Goal: Task Accomplishment & Management: Manage account settings

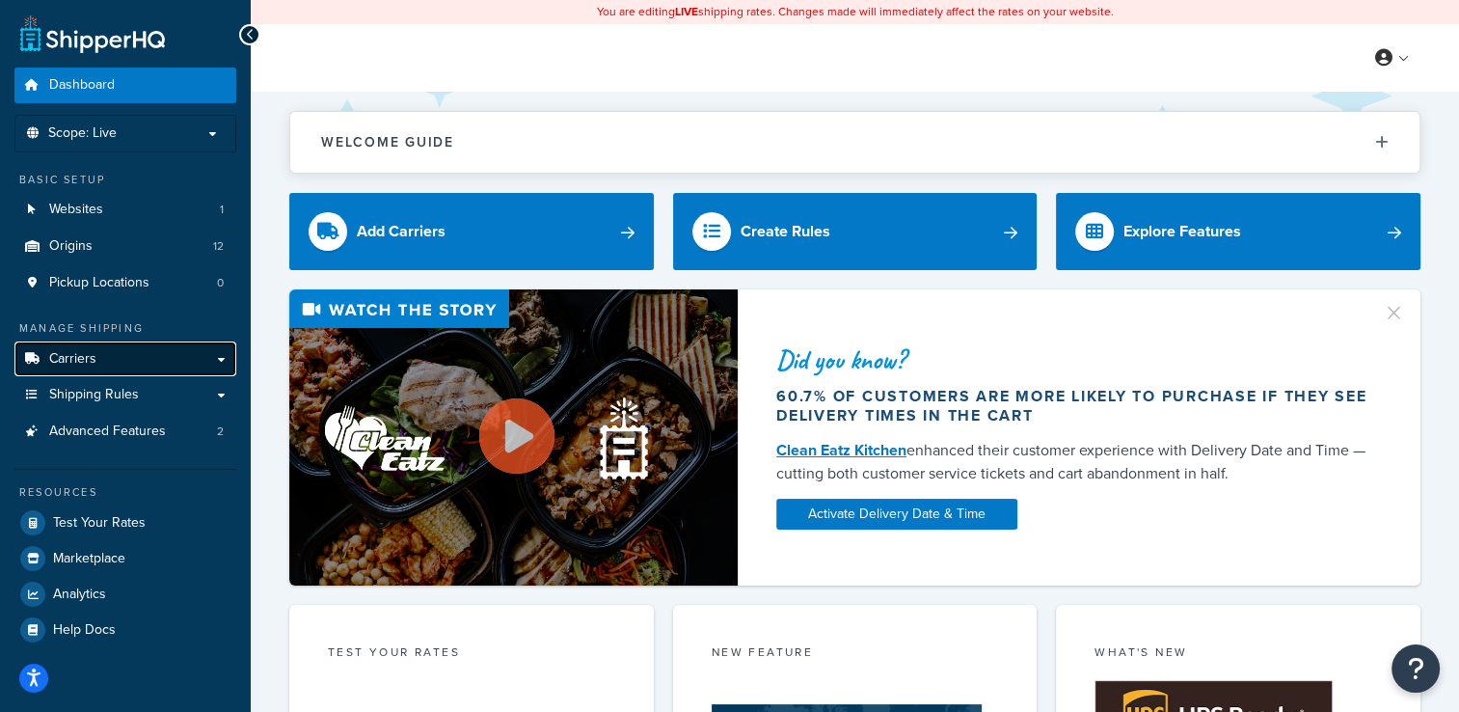
click at [123, 360] on link "Carriers" at bounding box center [125, 359] width 222 height 36
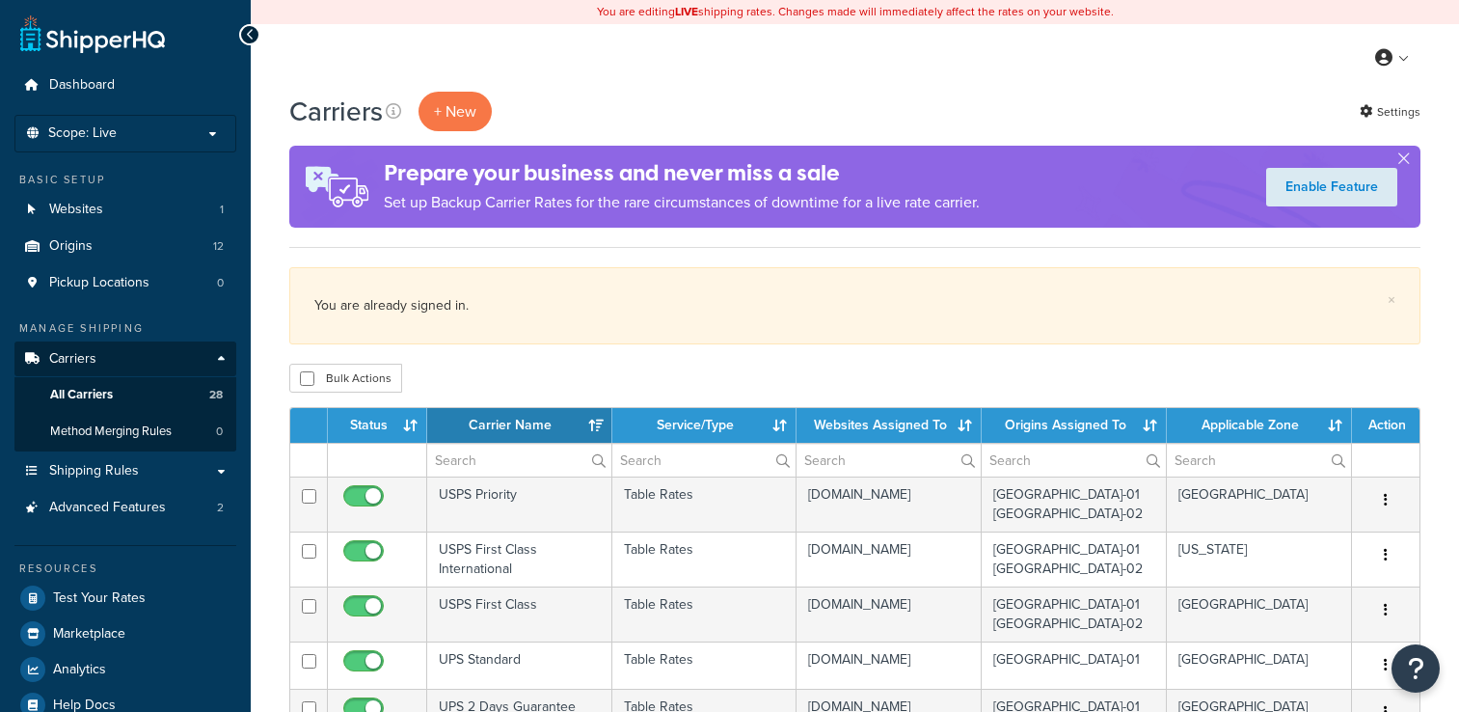
select select "15"
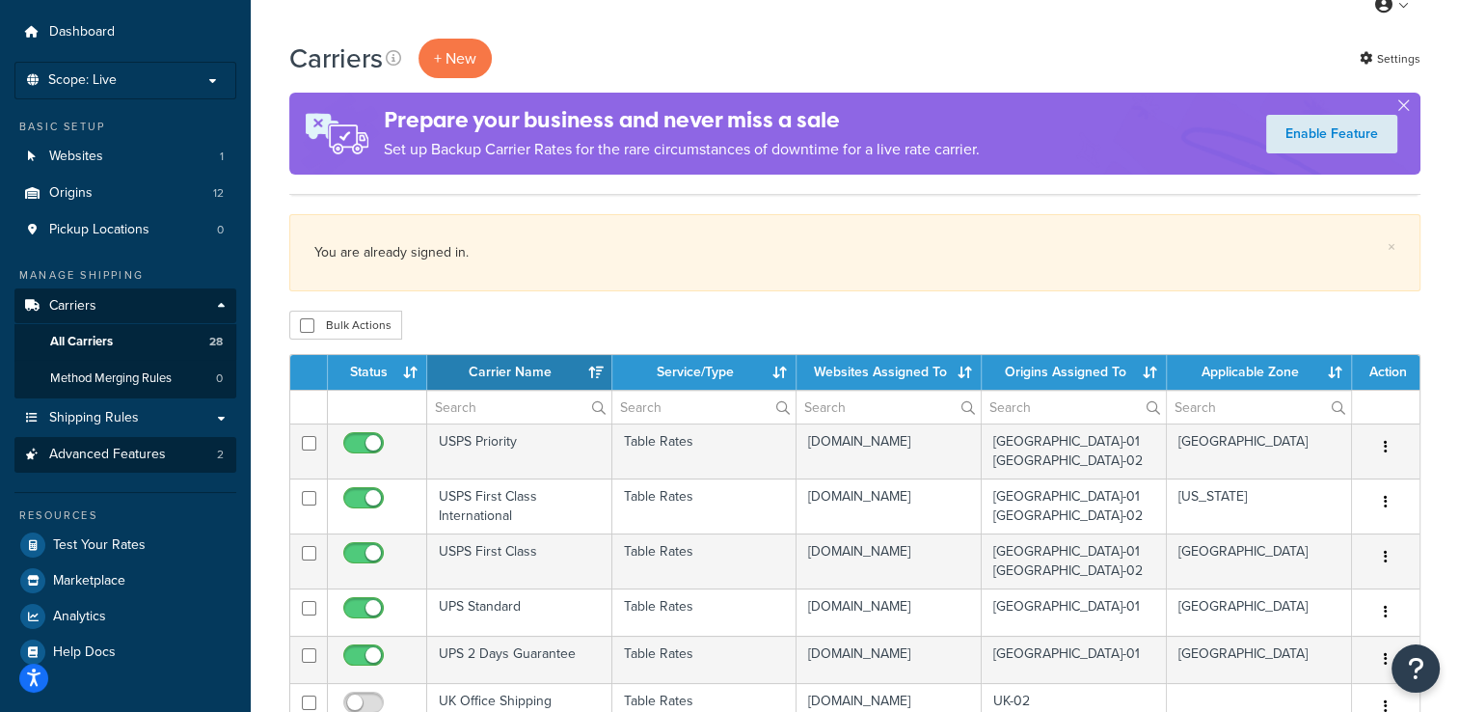
scroll to position [96, 0]
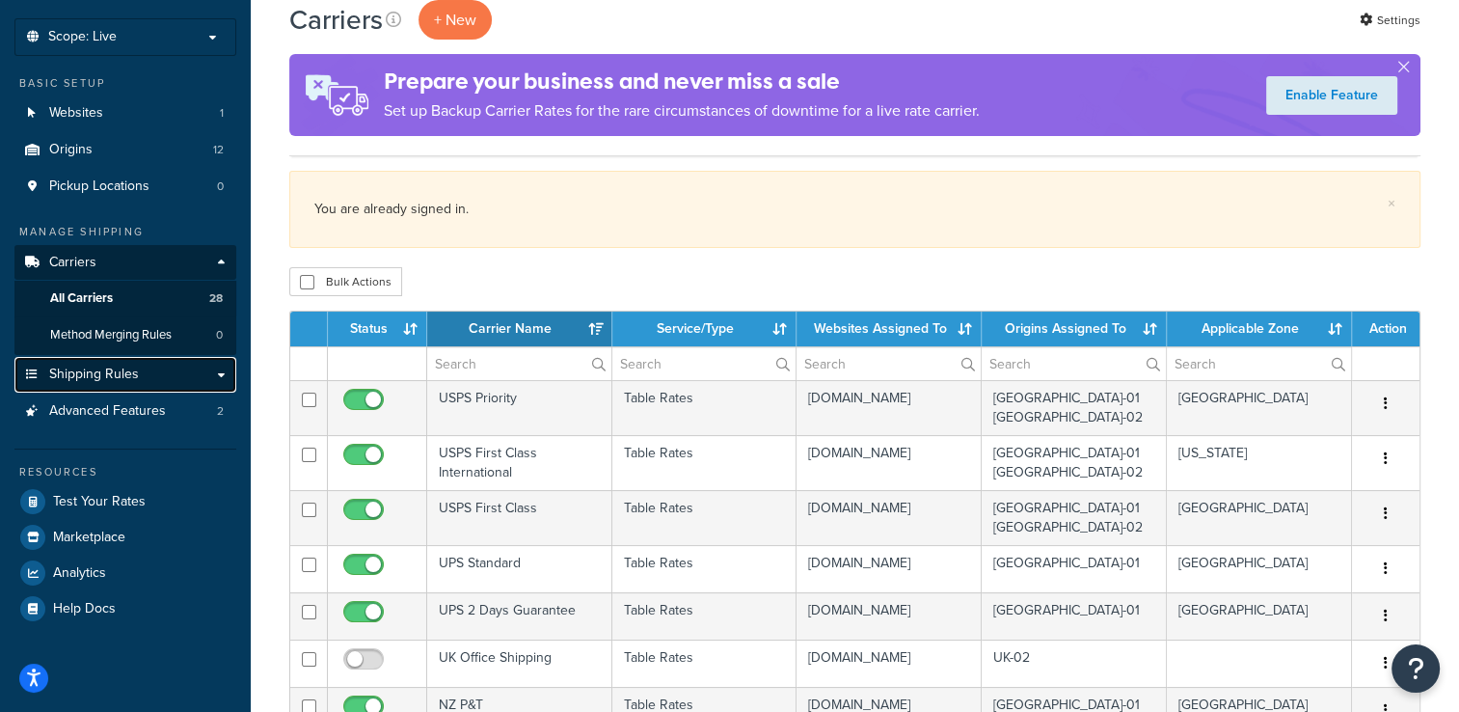
click at [227, 370] on link "Shipping Rules" at bounding box center [125, 375] width 222 height 36
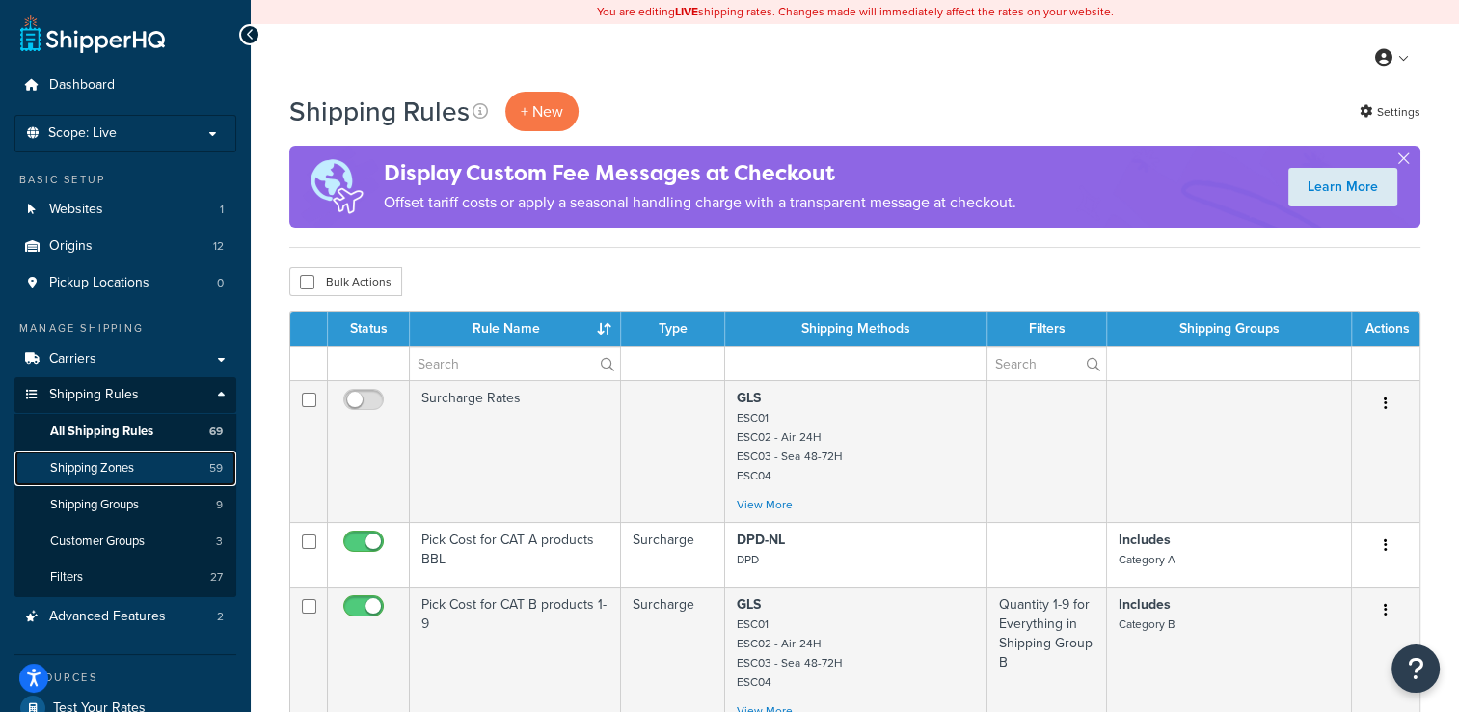
click at [113, 465] on span "Shipping Zones" at bounding box center [92, 468] width 84 height 16
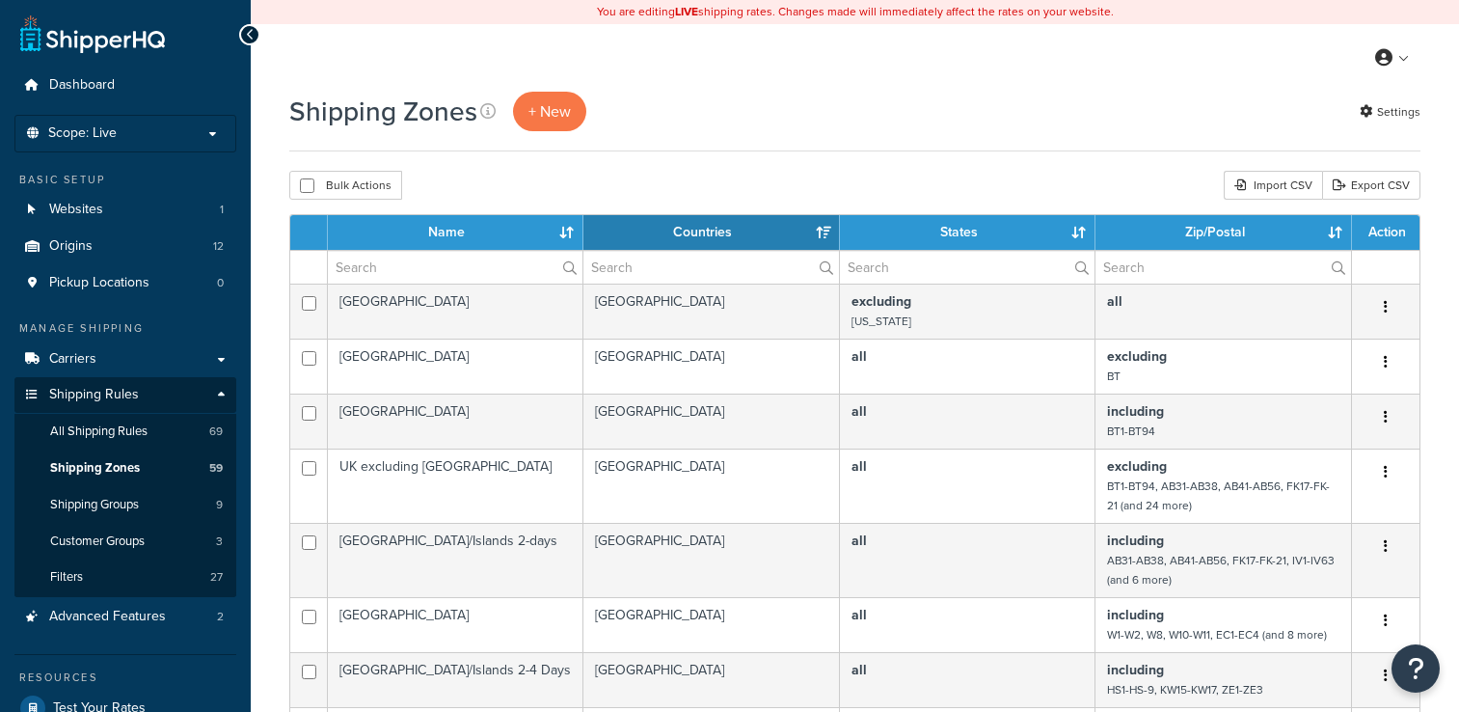
select select "15"
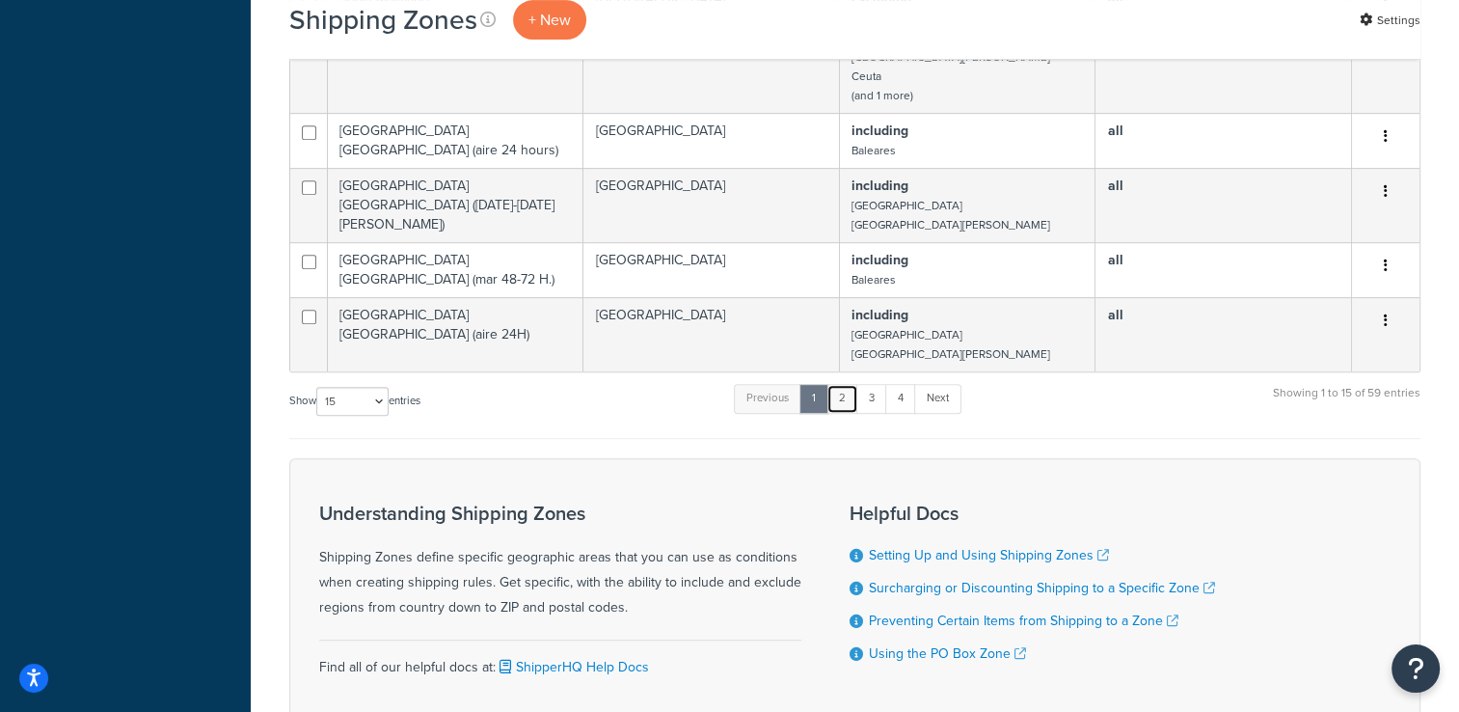
click at [850, 395] on link "2" at bounding box center [843, 398] width 32 height 29
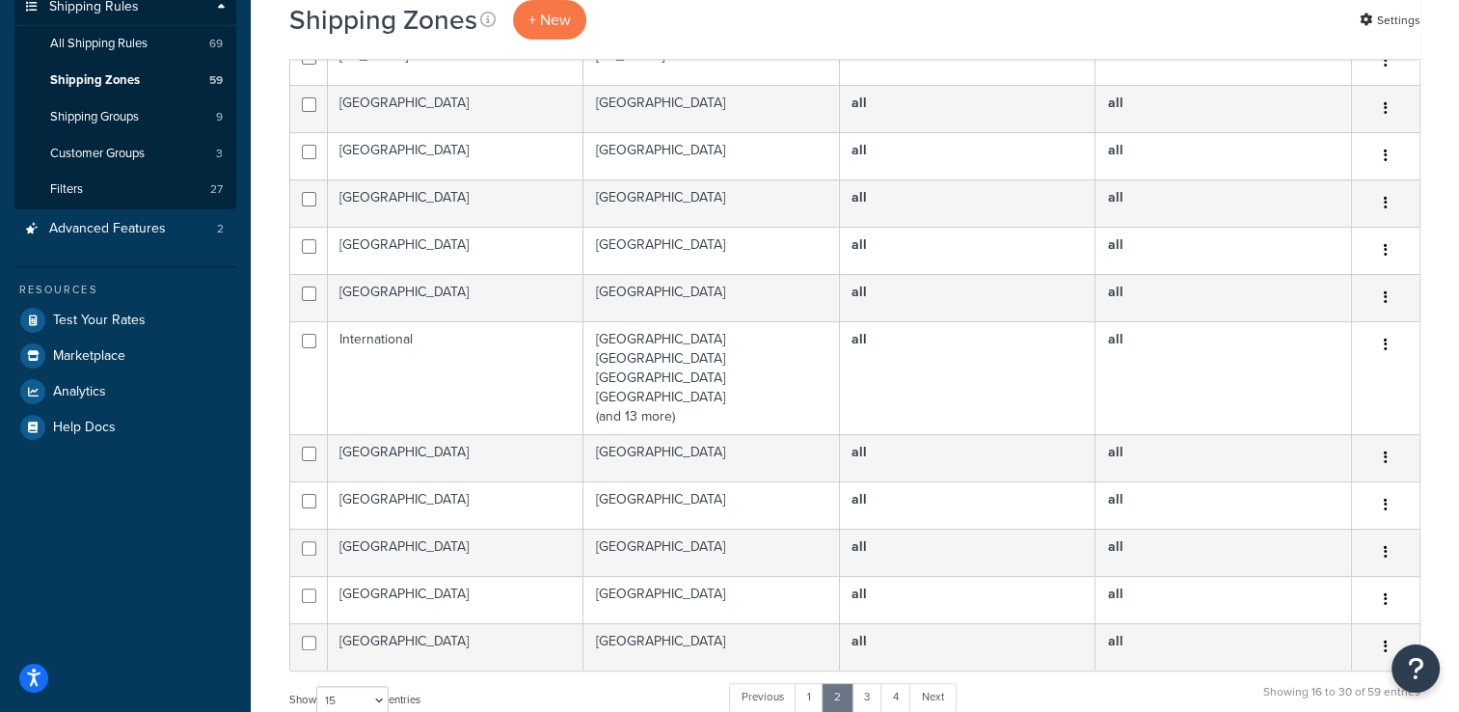
scroll to position [341, 0]
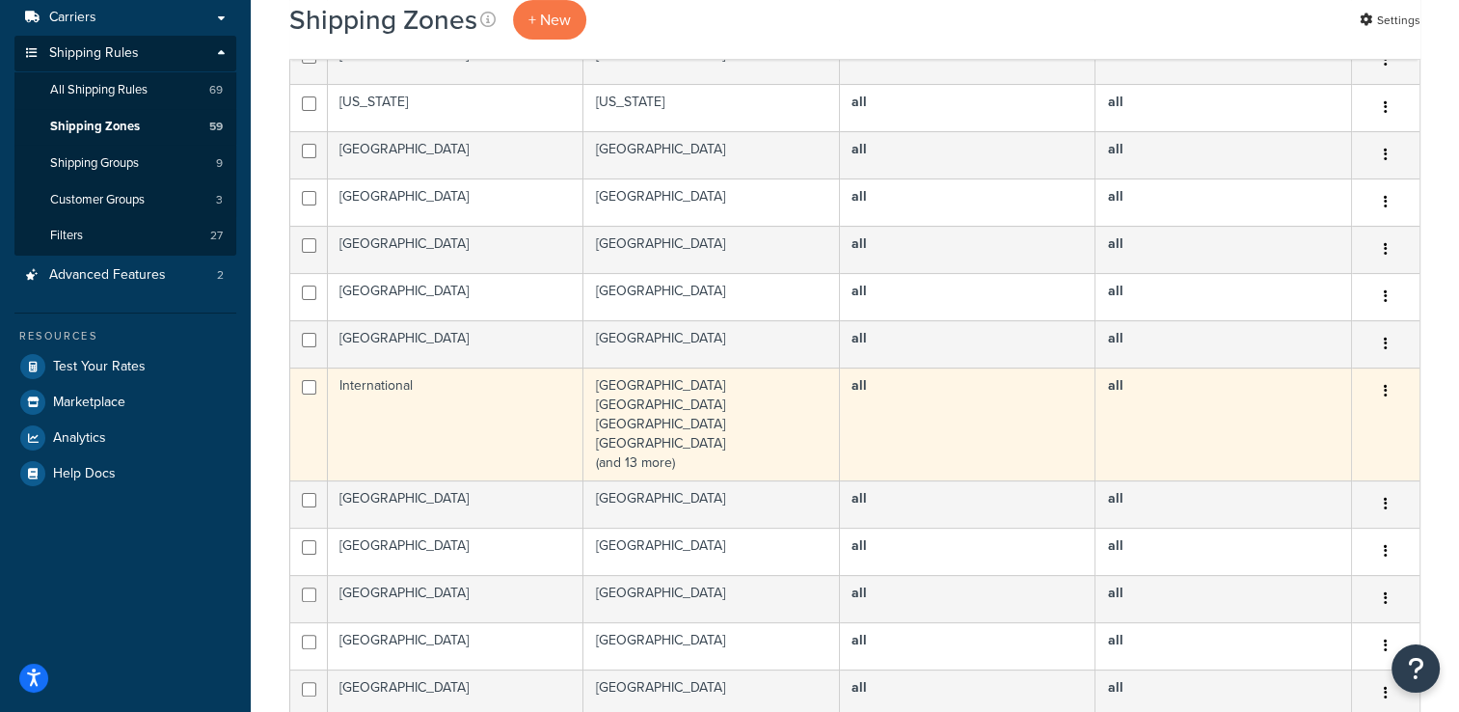
click at [462, 408] on td "International" at bounding box center [456, 424] width 256 height 113
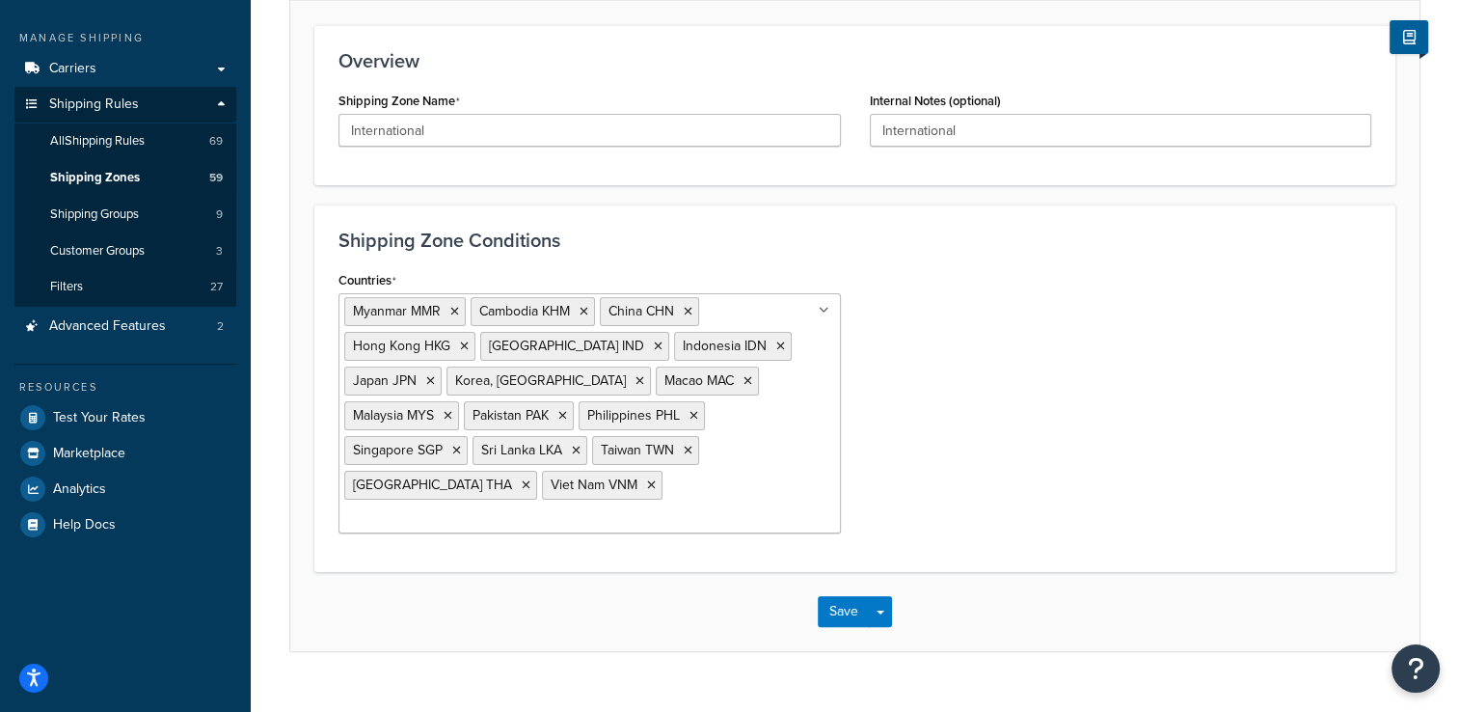
scroll to position [293, 0]
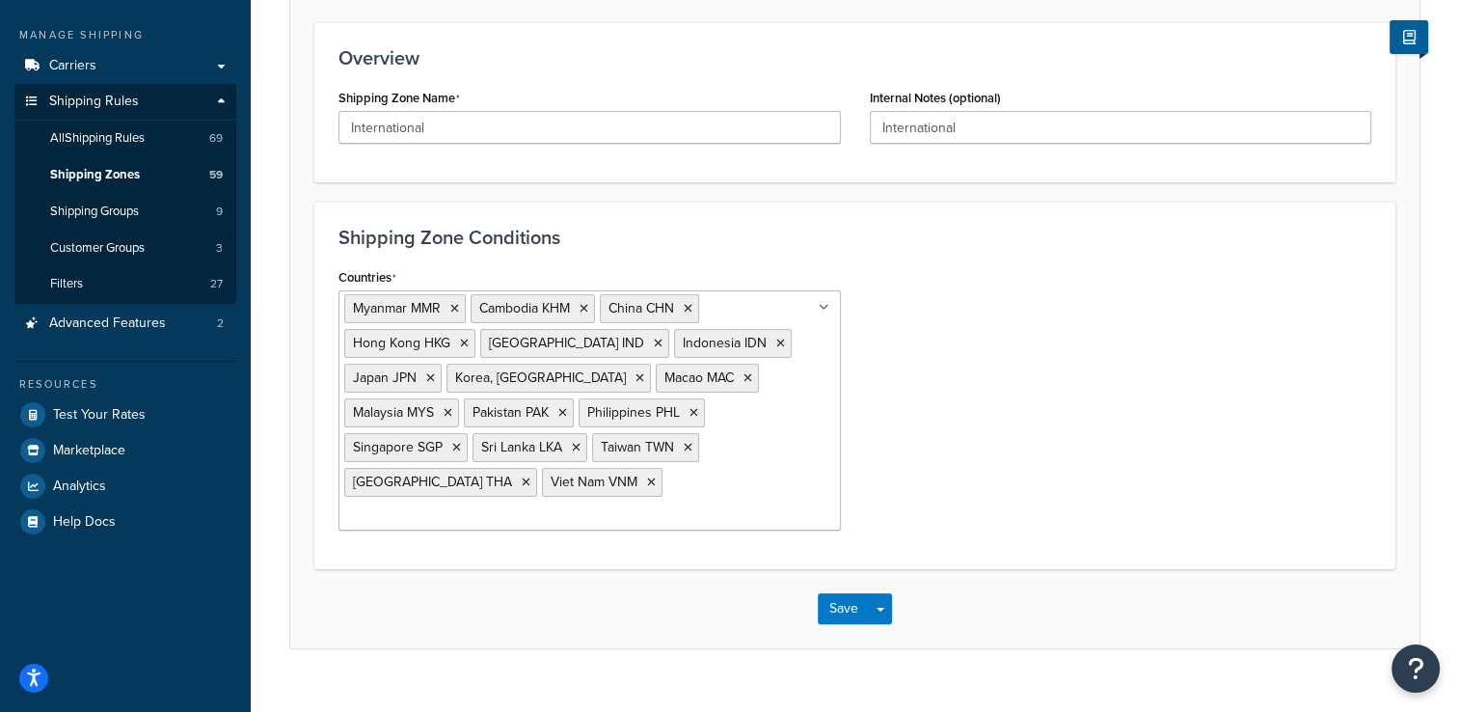
click at [515, 505] on li at bounding box center [429, 515] width 171 height 21
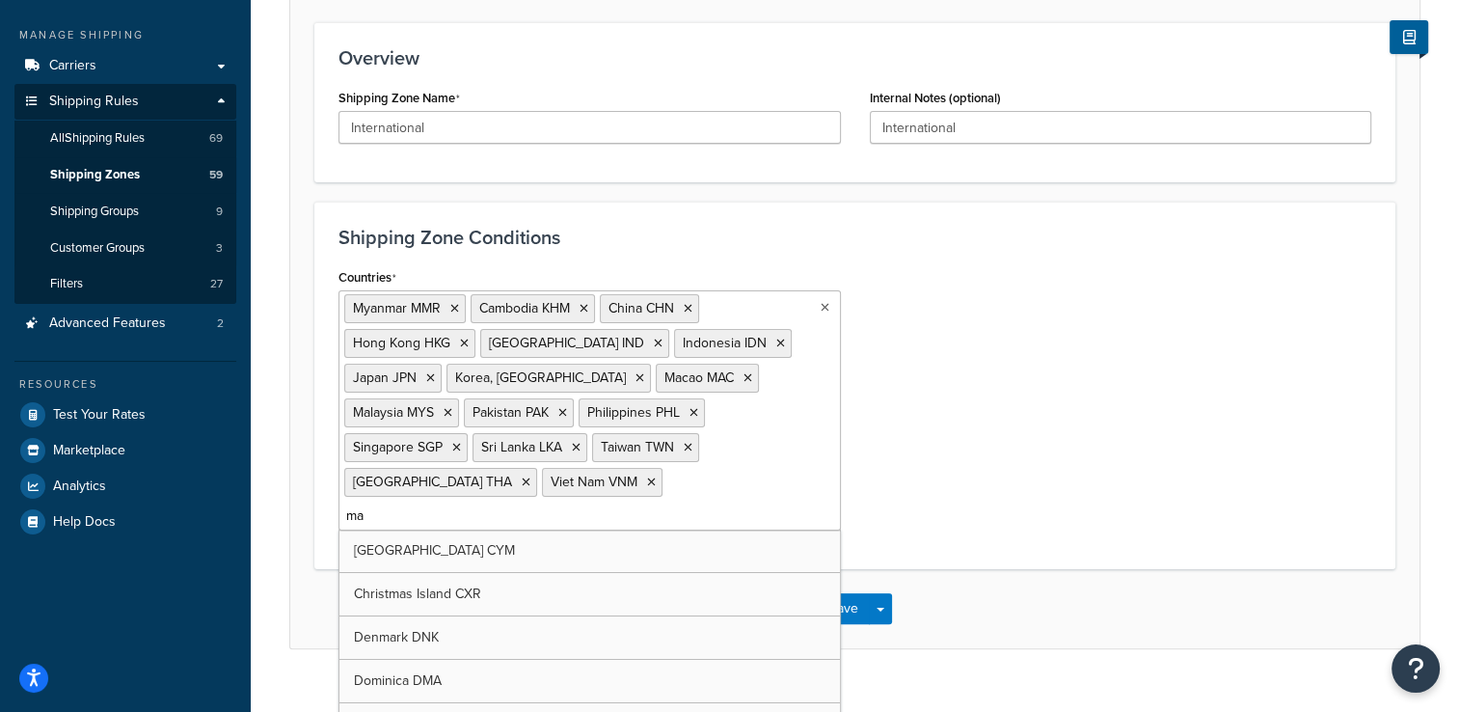
type input "m"
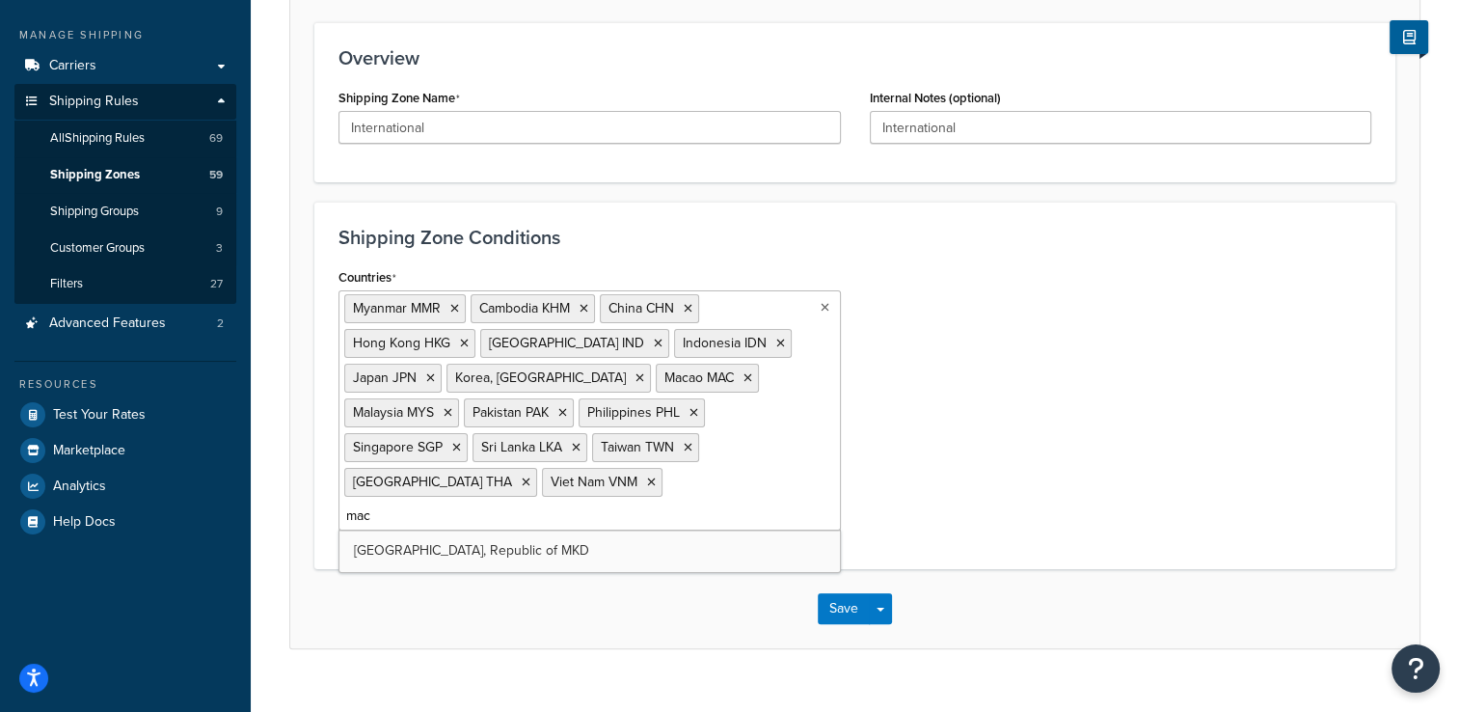
click at [515, 505] on input "mac" at bounding box center [429, 515] width 171 height 21
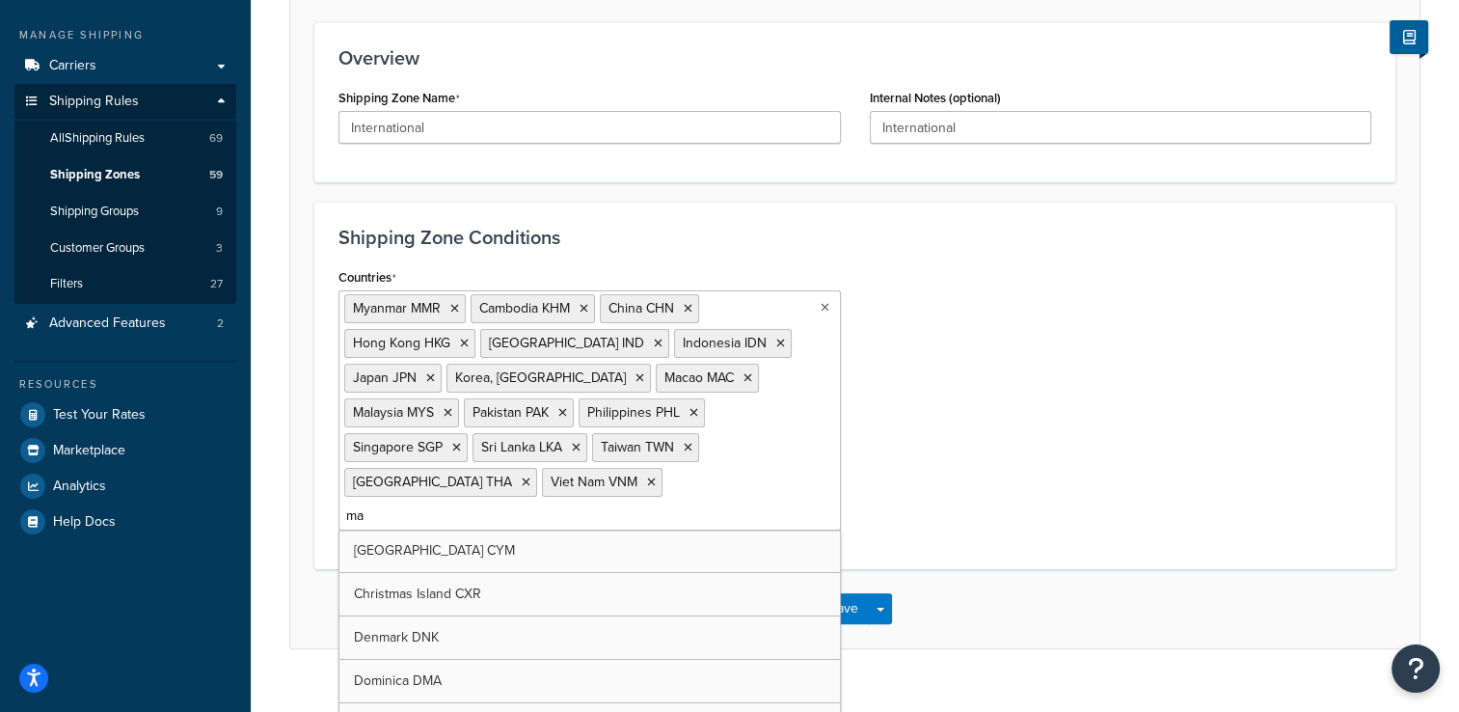
type input "m"
paste input "Macau"
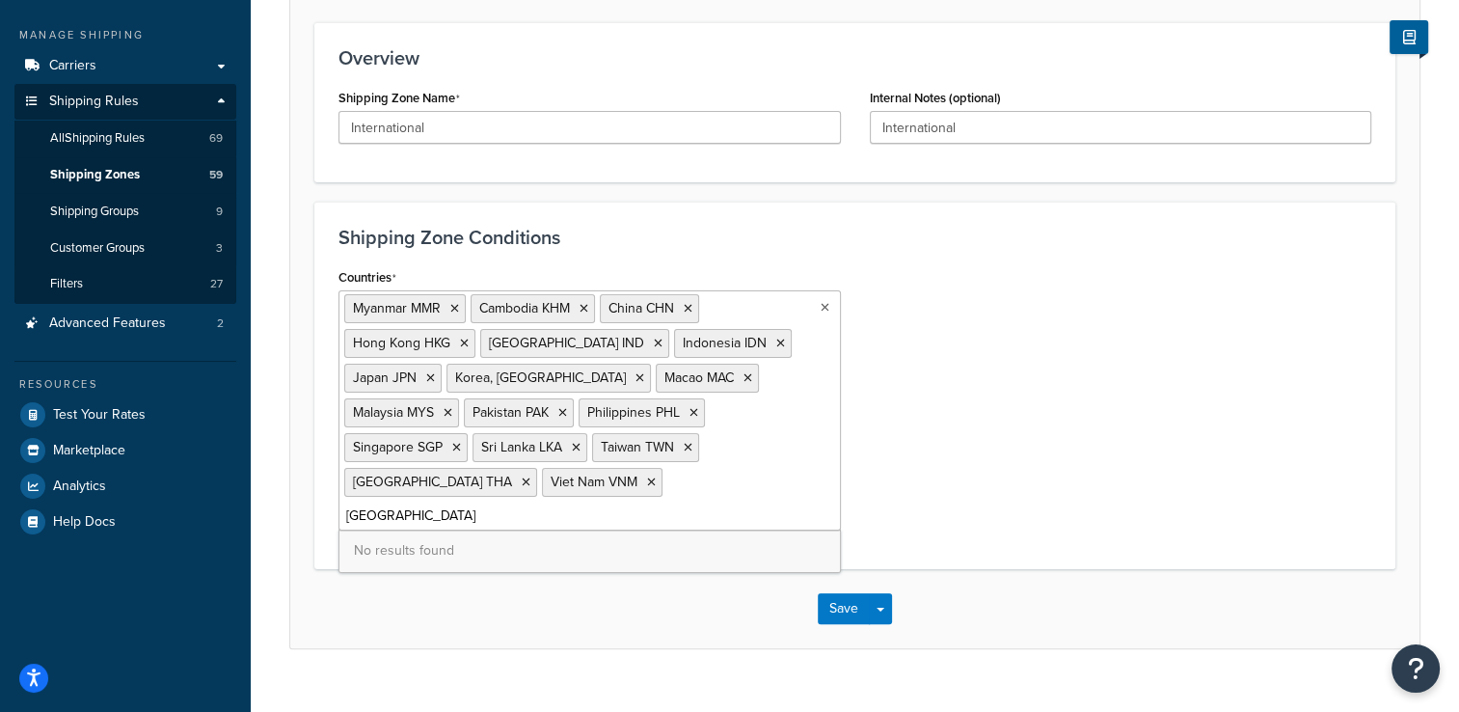
type input "Macau"
click at [111, 212] on span "Shipping Groups" at bounding box center [94, 212] width 89 height 16
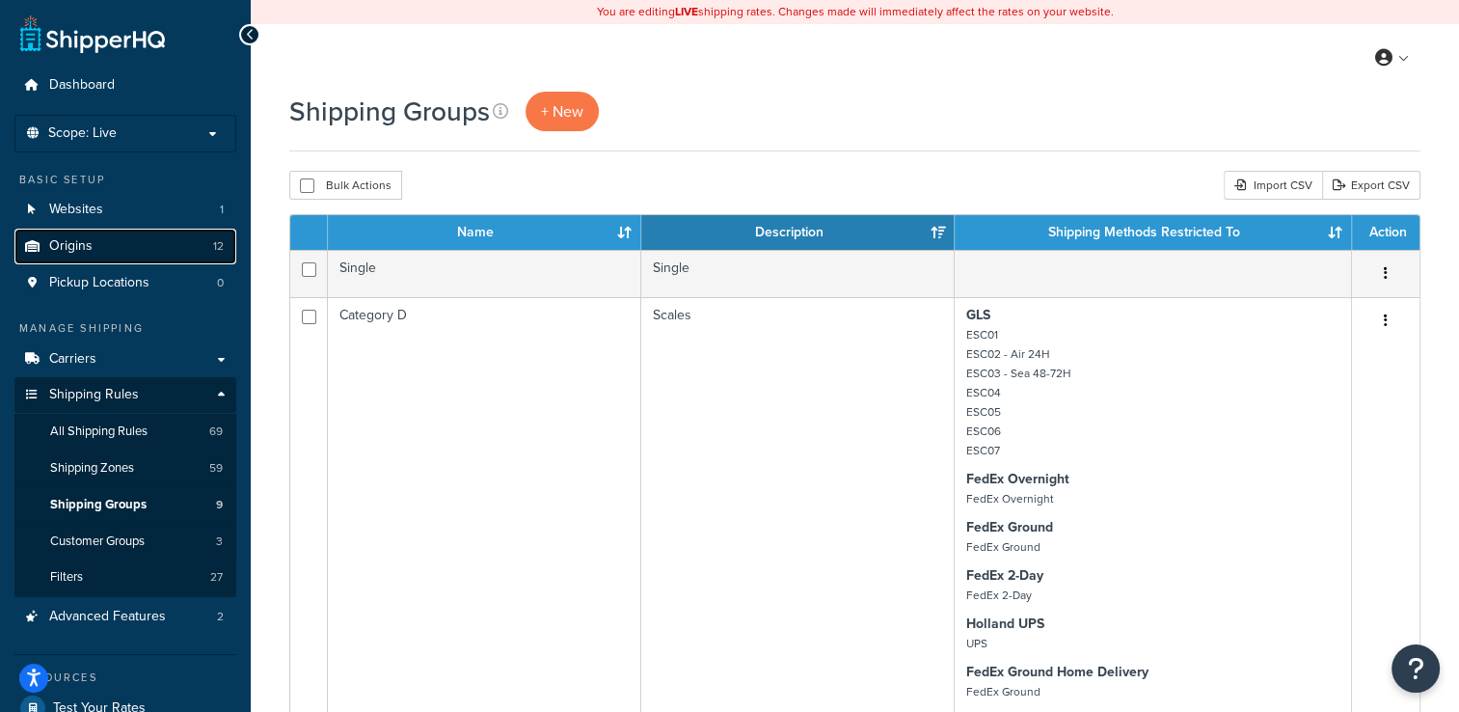
click at [104, 244] on link "Origins 12" at bounding box center [125, 247] width 222 height 36
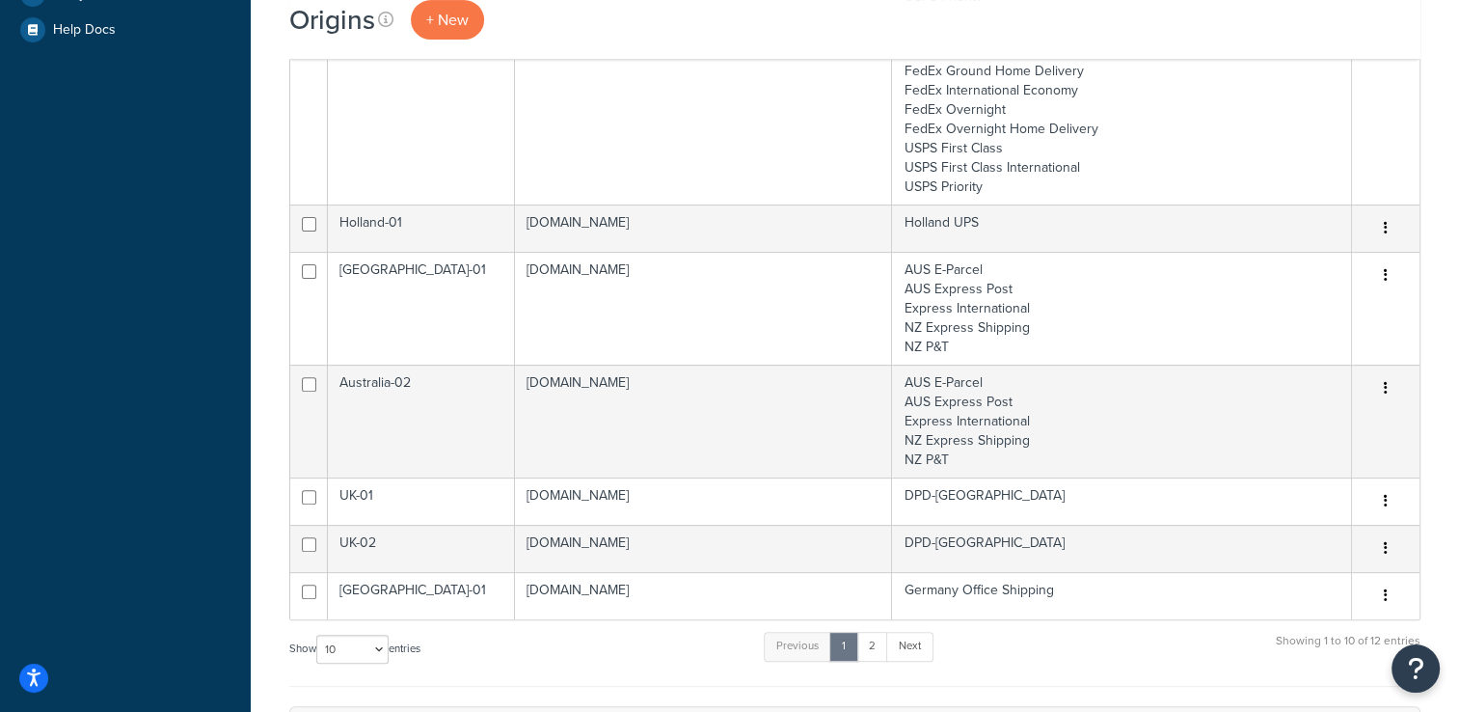
scroll to position [579, 0]
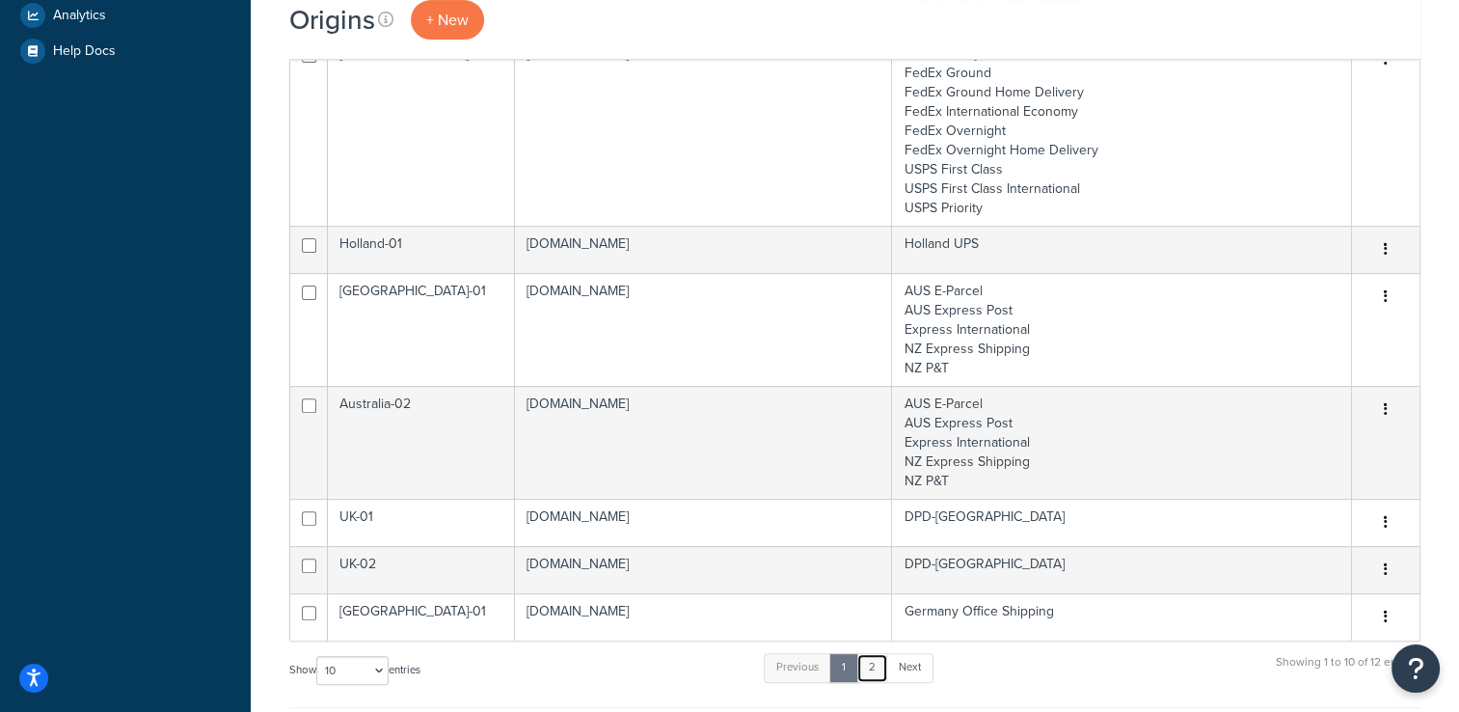
click at [875, 669] on link "2" at bounding box center [873, 667] width 32 height 29
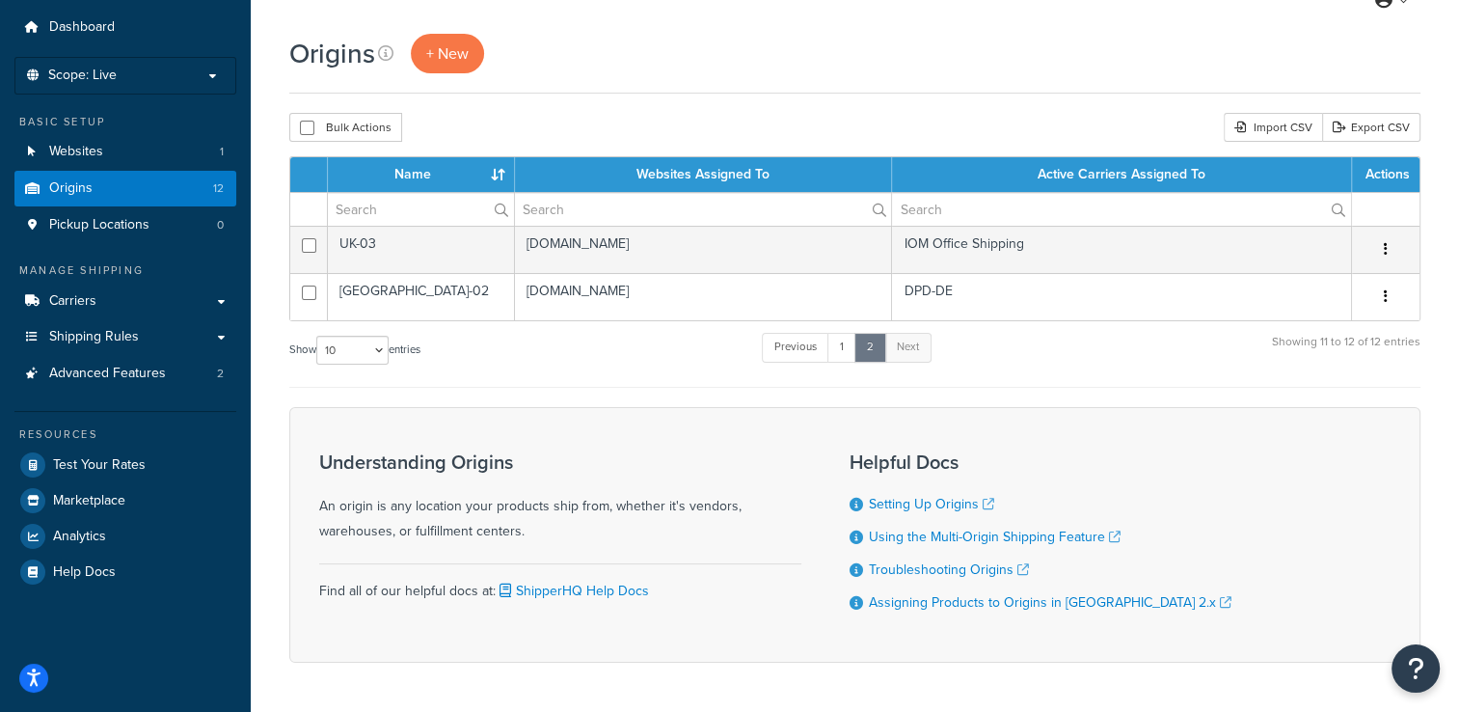
scroll to position [0, 0]
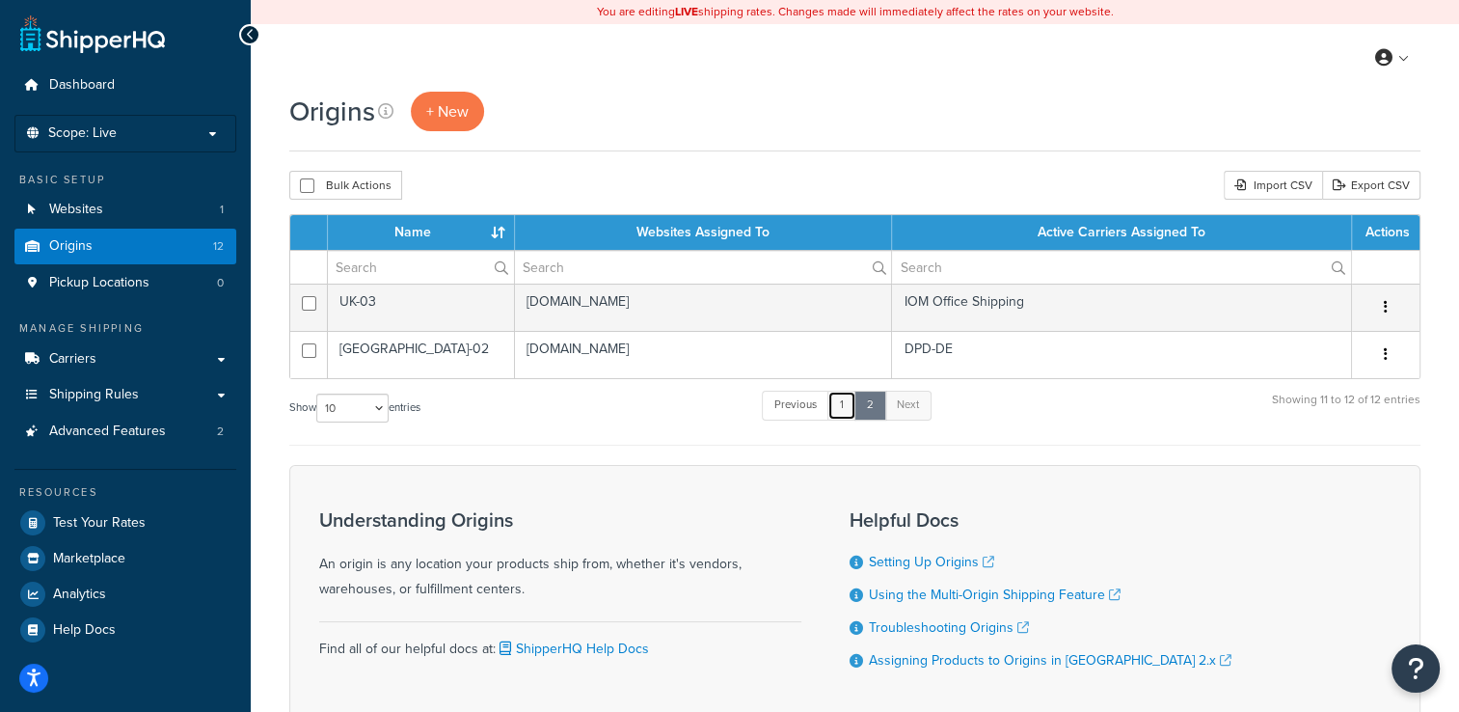
click at [848, 400] on link "1" at bounding box center [842, 405] width 29 height 29
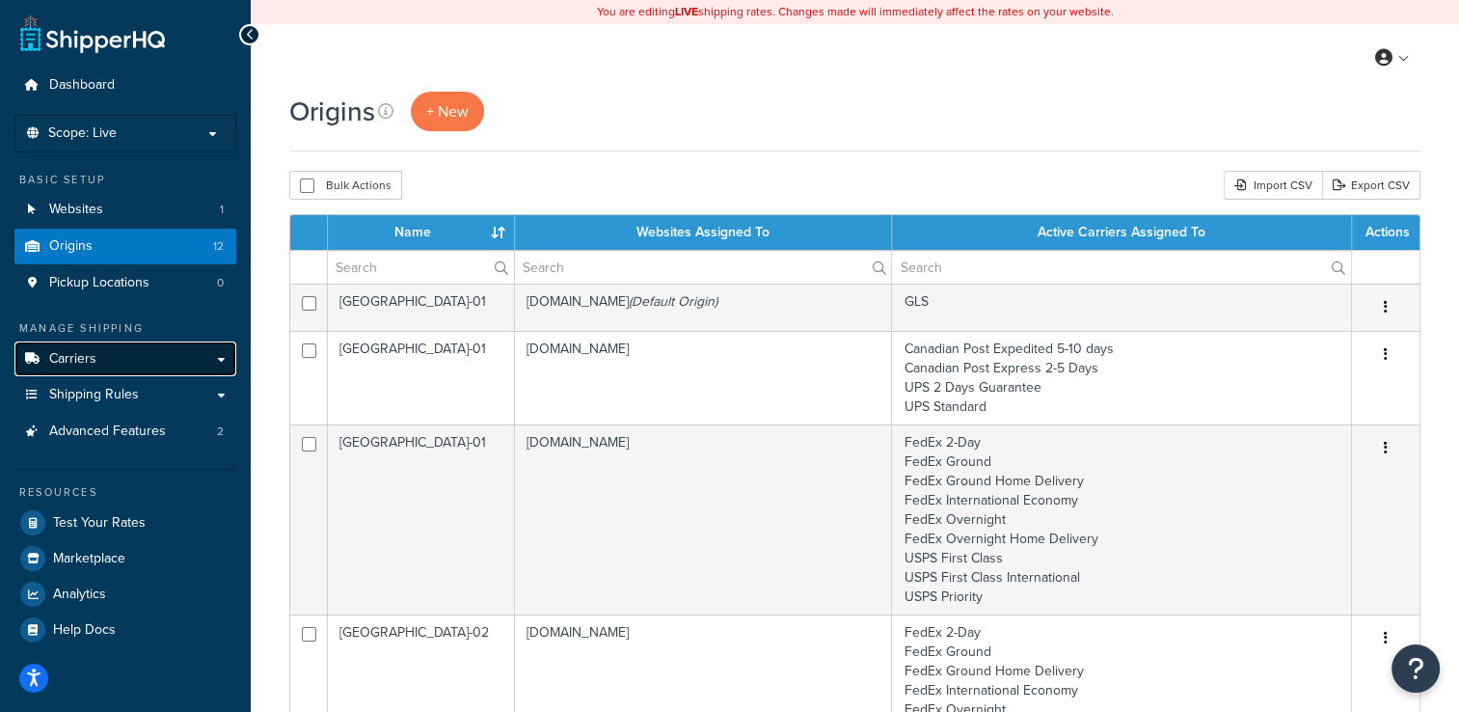
click at [105, 365] on link "Carriers" at bounding box center [125, 359] width 222 height 36
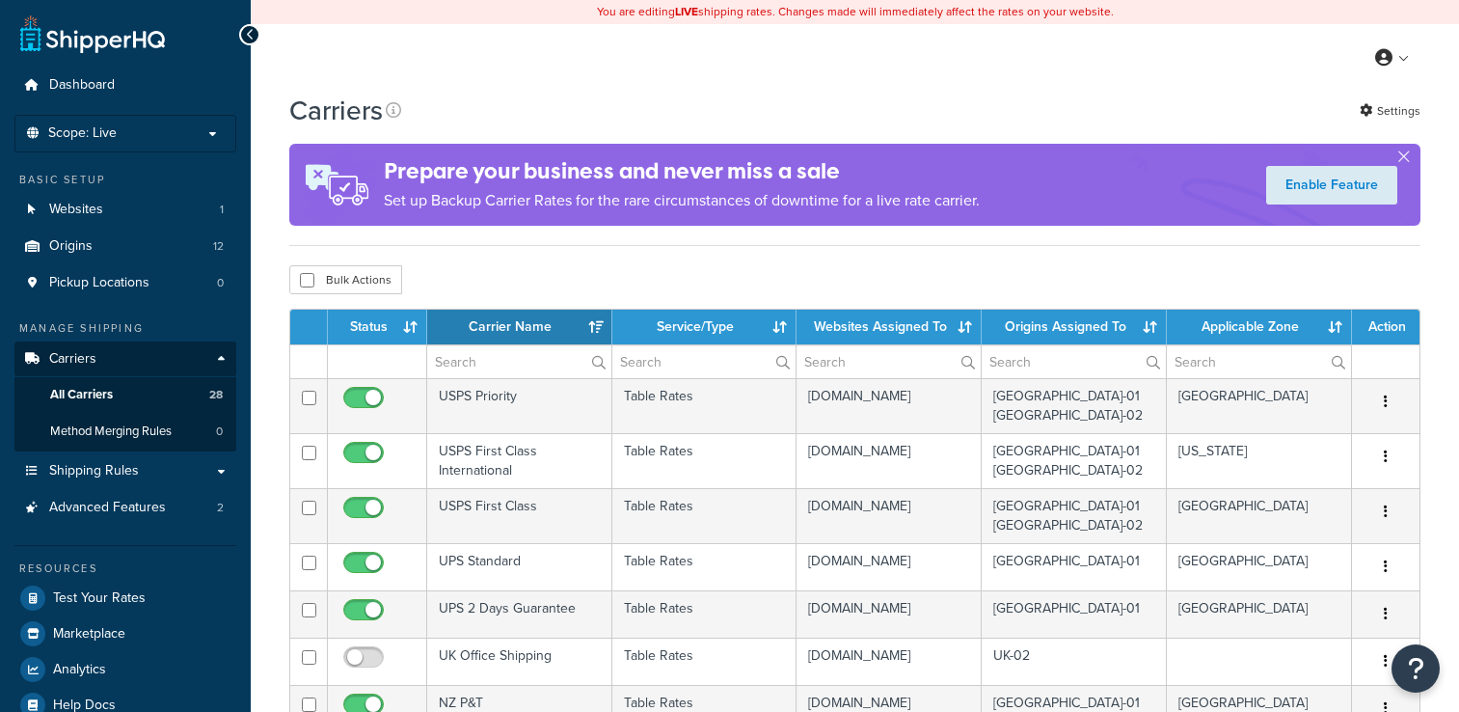
select select "15"
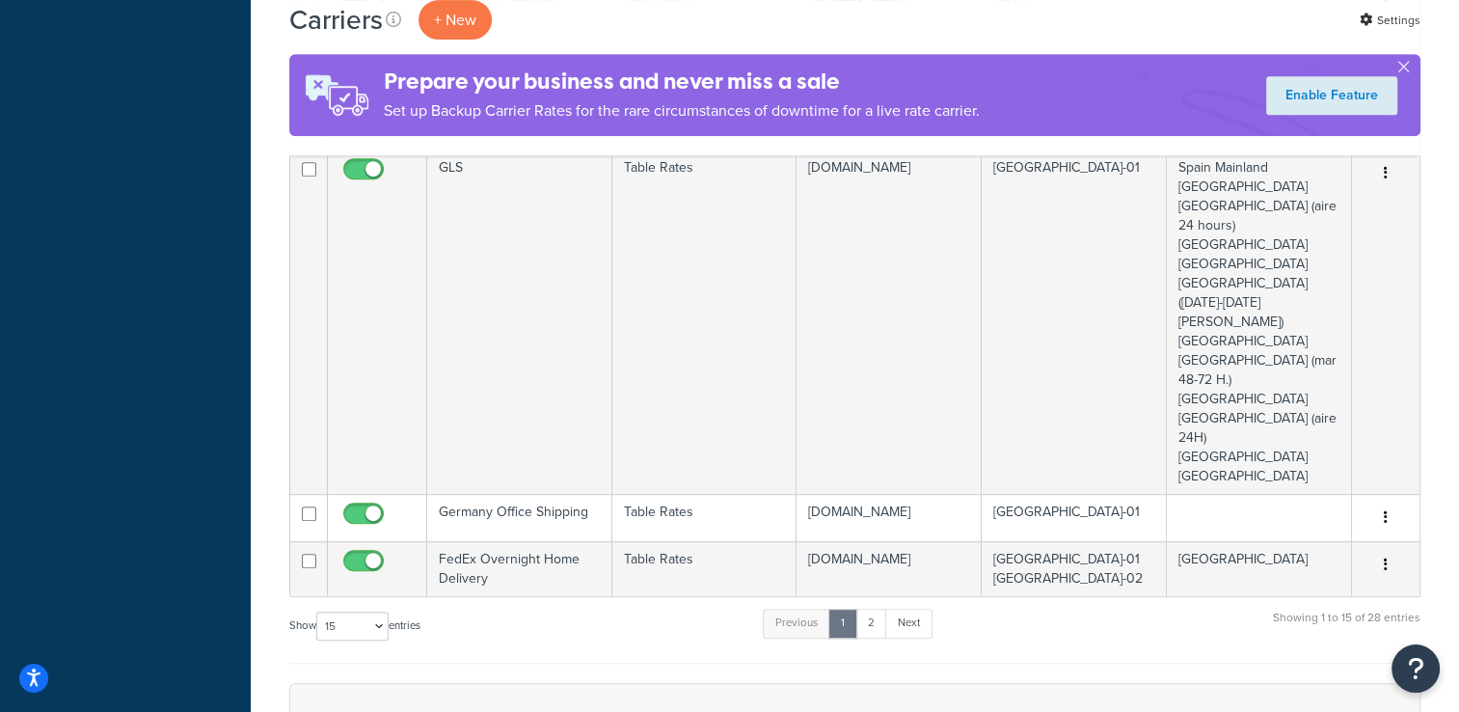
scroll to position [1061, 0]
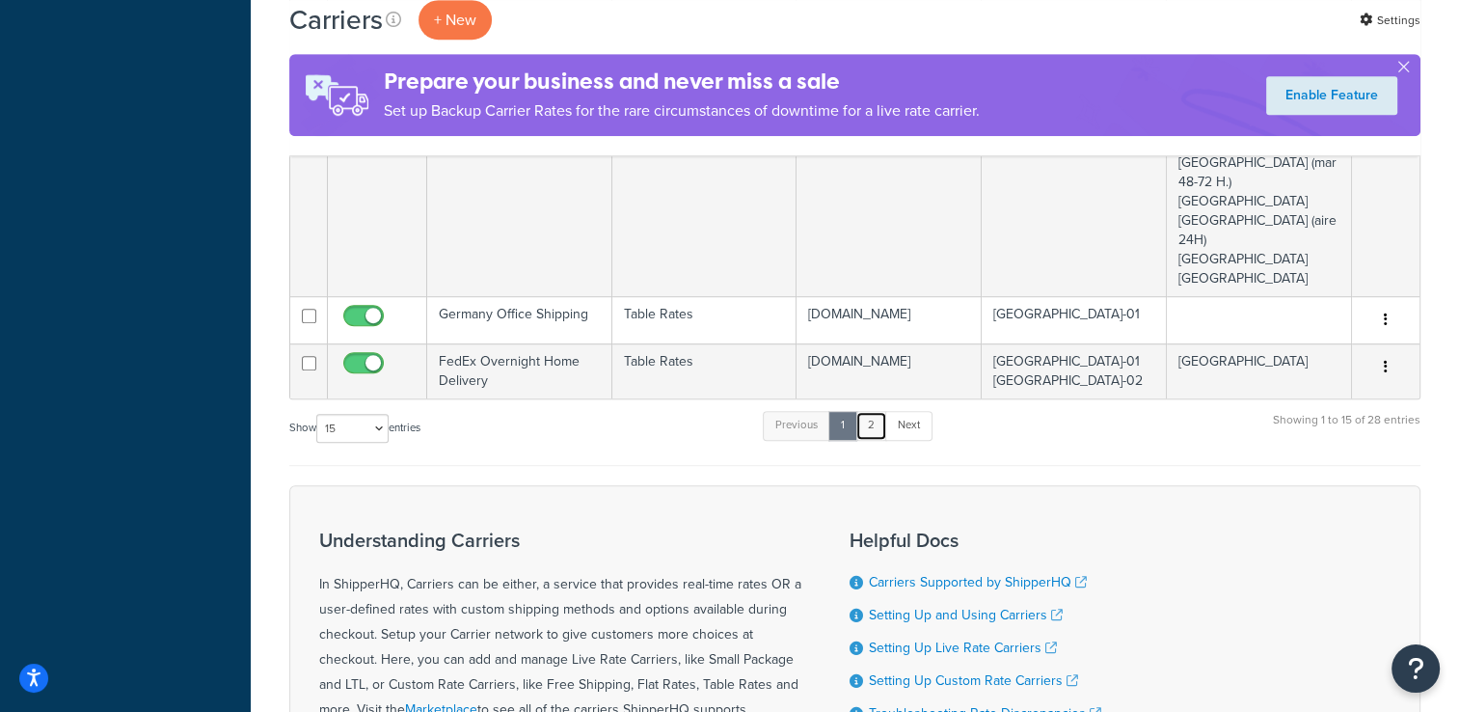
click at [875, 411] on link "2" at bounding box center [872, 425] width 32 height 29
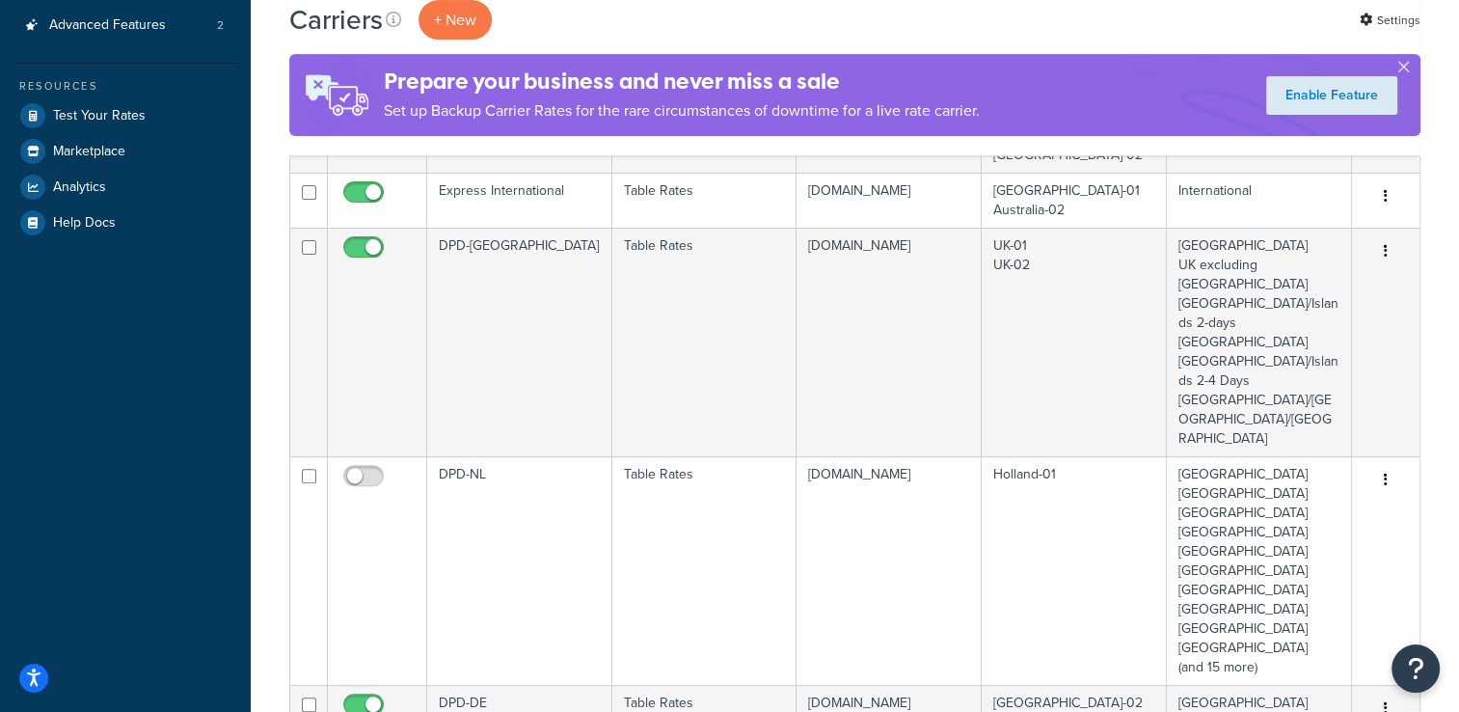
scroll to position [386, 0]
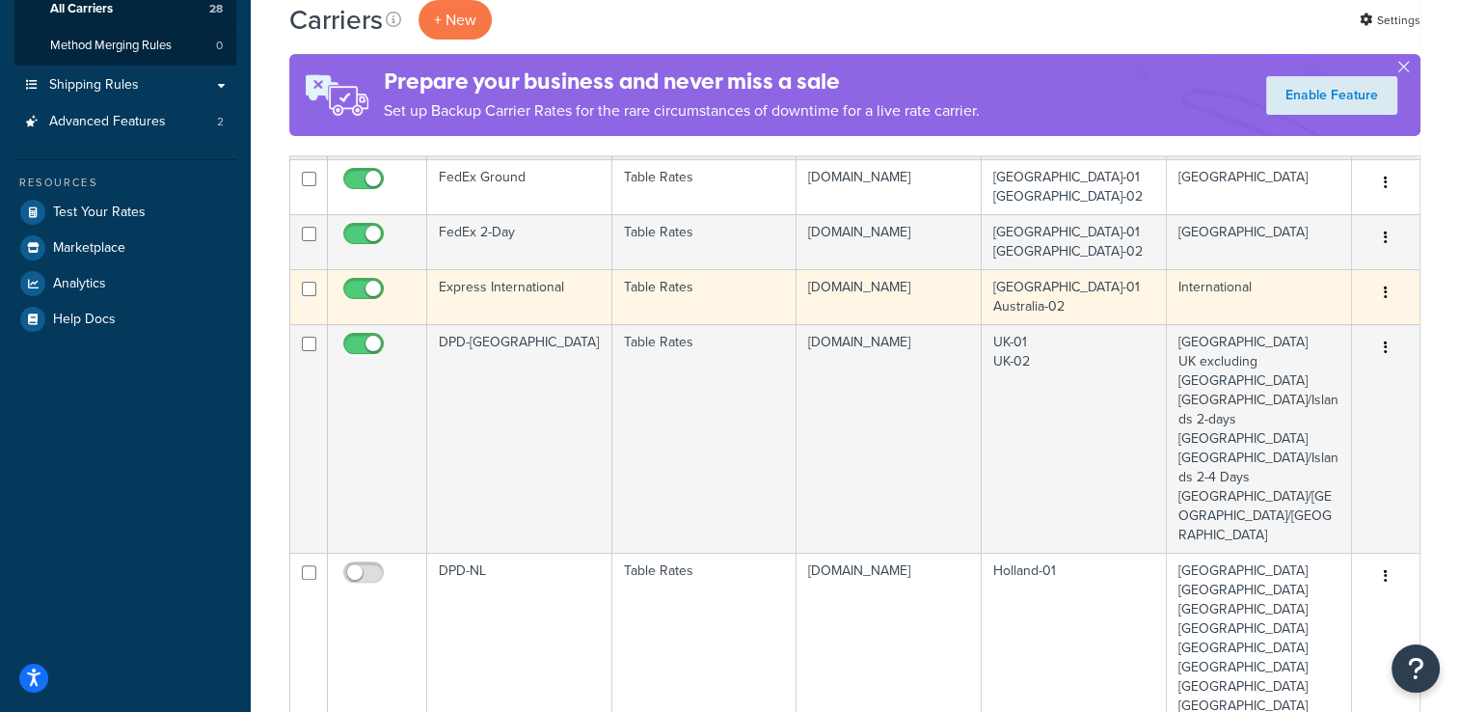
click at [538, 296] on td "Express International" at bounding box center [519, 296] width 185 height 55
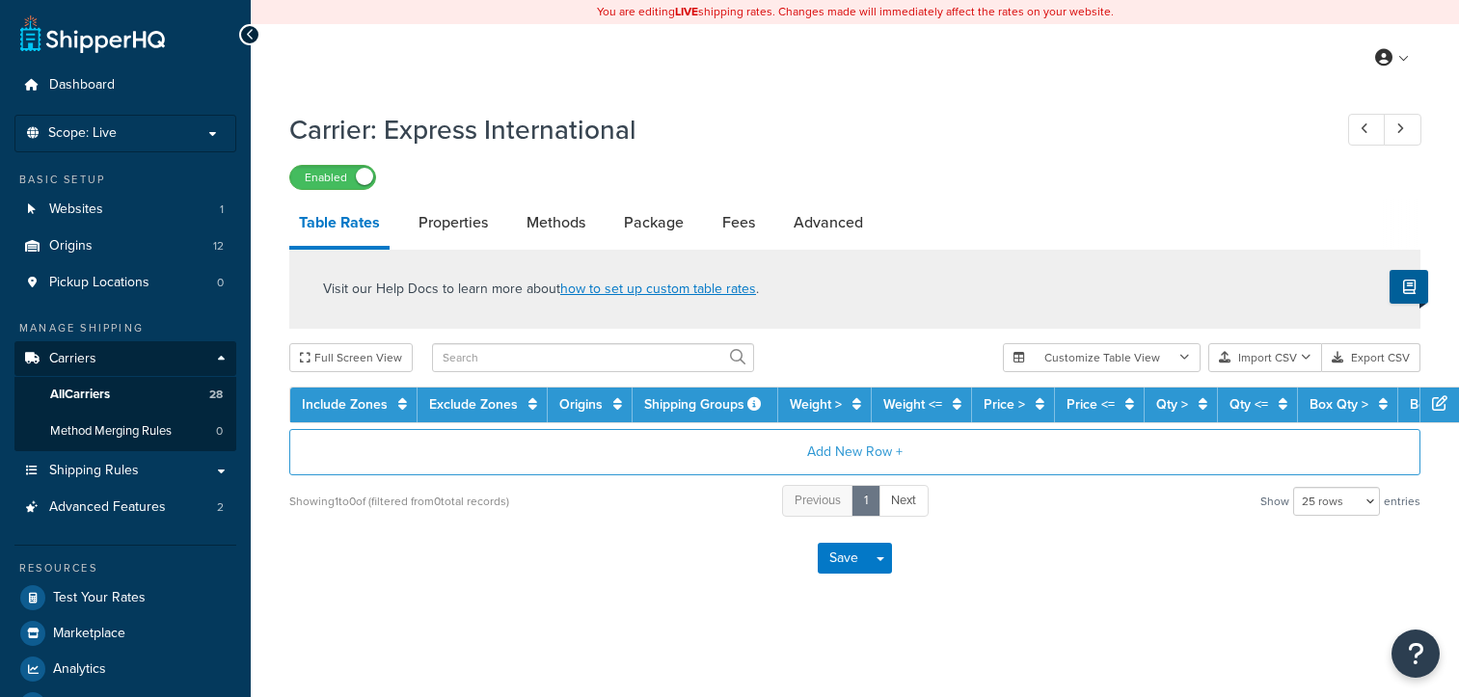
select select "25"
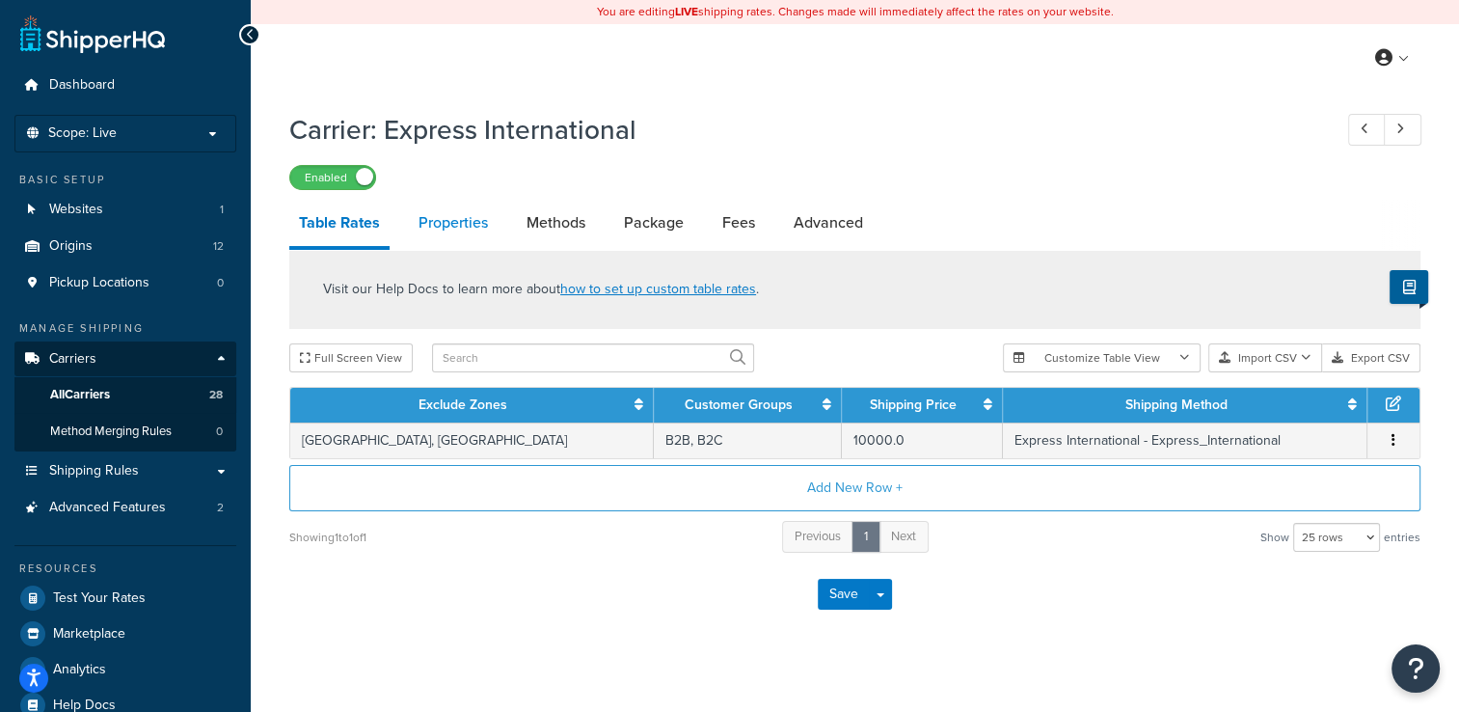
click at [454, 228] on link "Properties" at bounding box center [453, 223] width 89 height 46
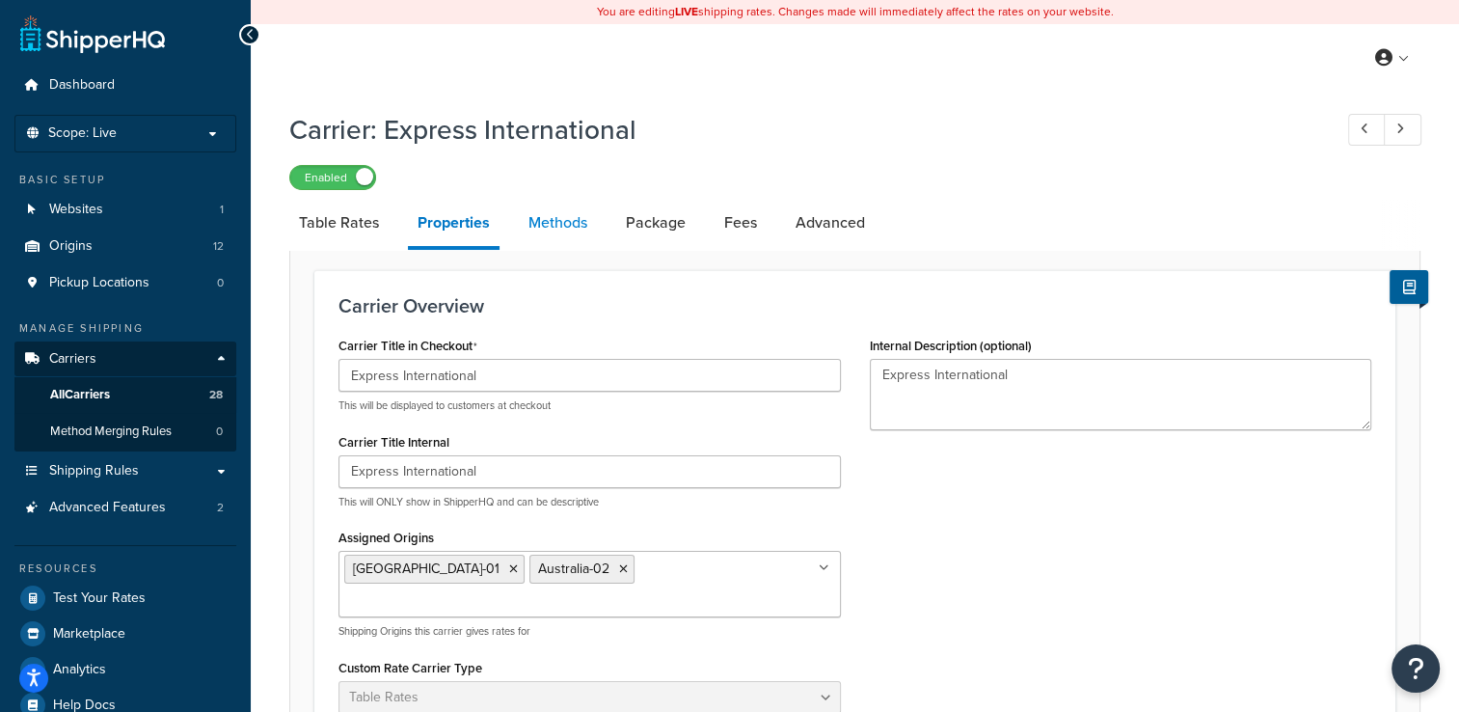
click at [564, 230] on link "Methods" at bounding box center [558, 223] width 78 height 46
select select "25"
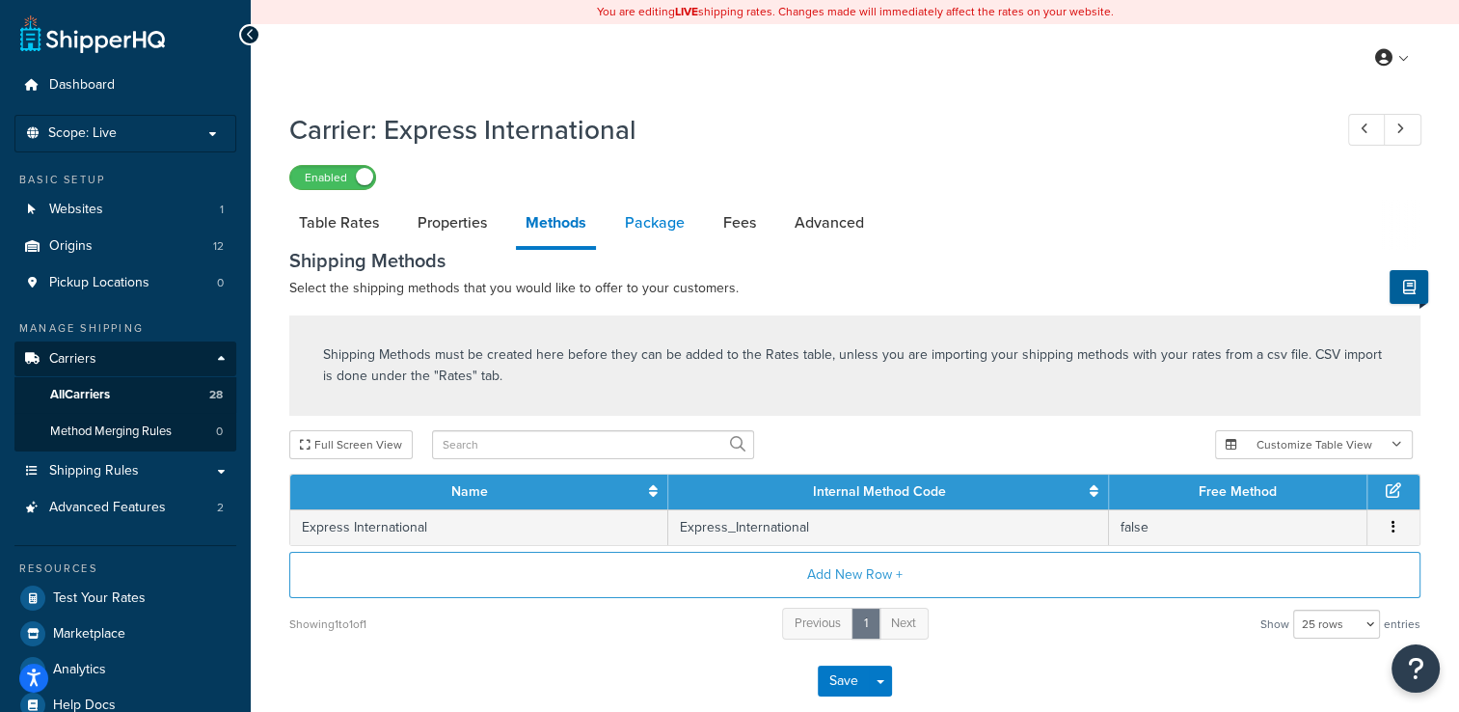
click at [656, 219] on link "Package" at bounding box center [654, 223] width 79 height 46
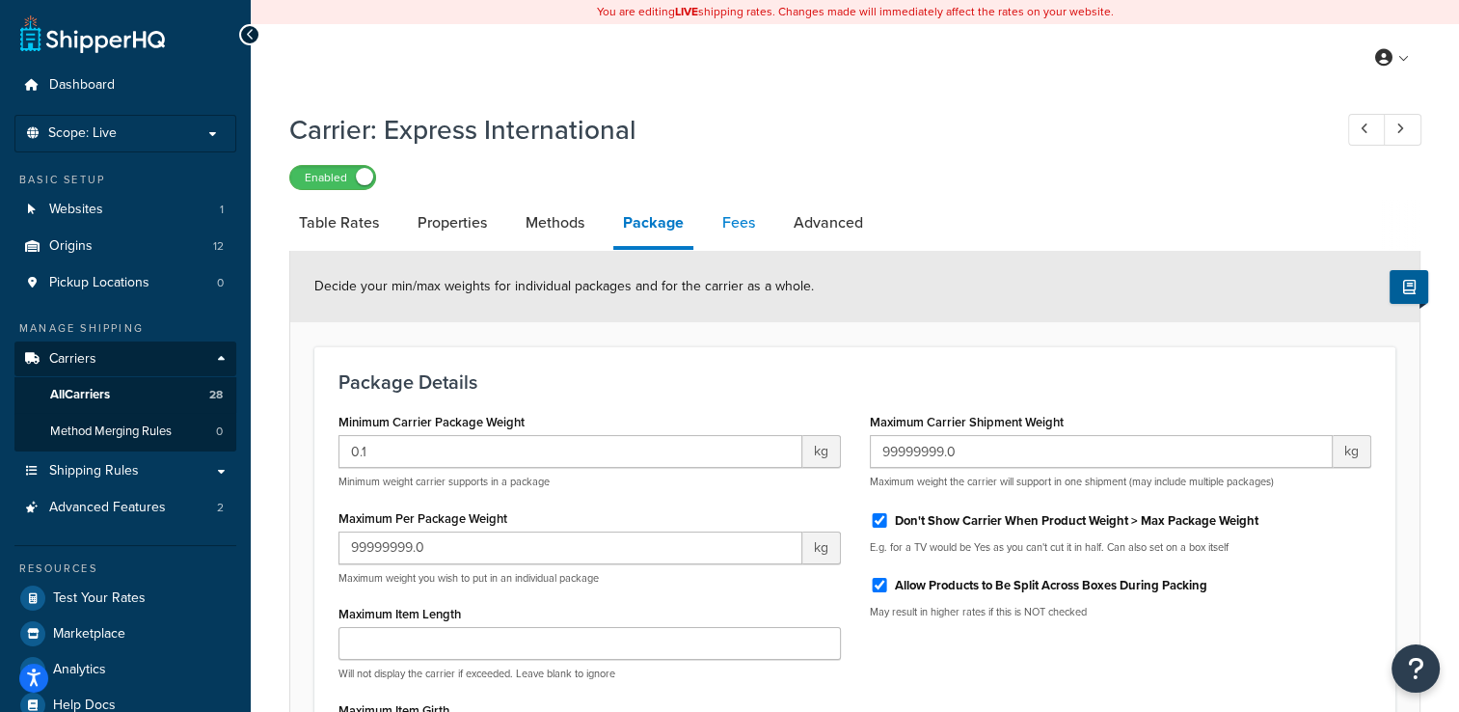
click at [733, 215] on link "Fees" at bounding box center [739, 223] width 52 height 46
select select "AFTER"
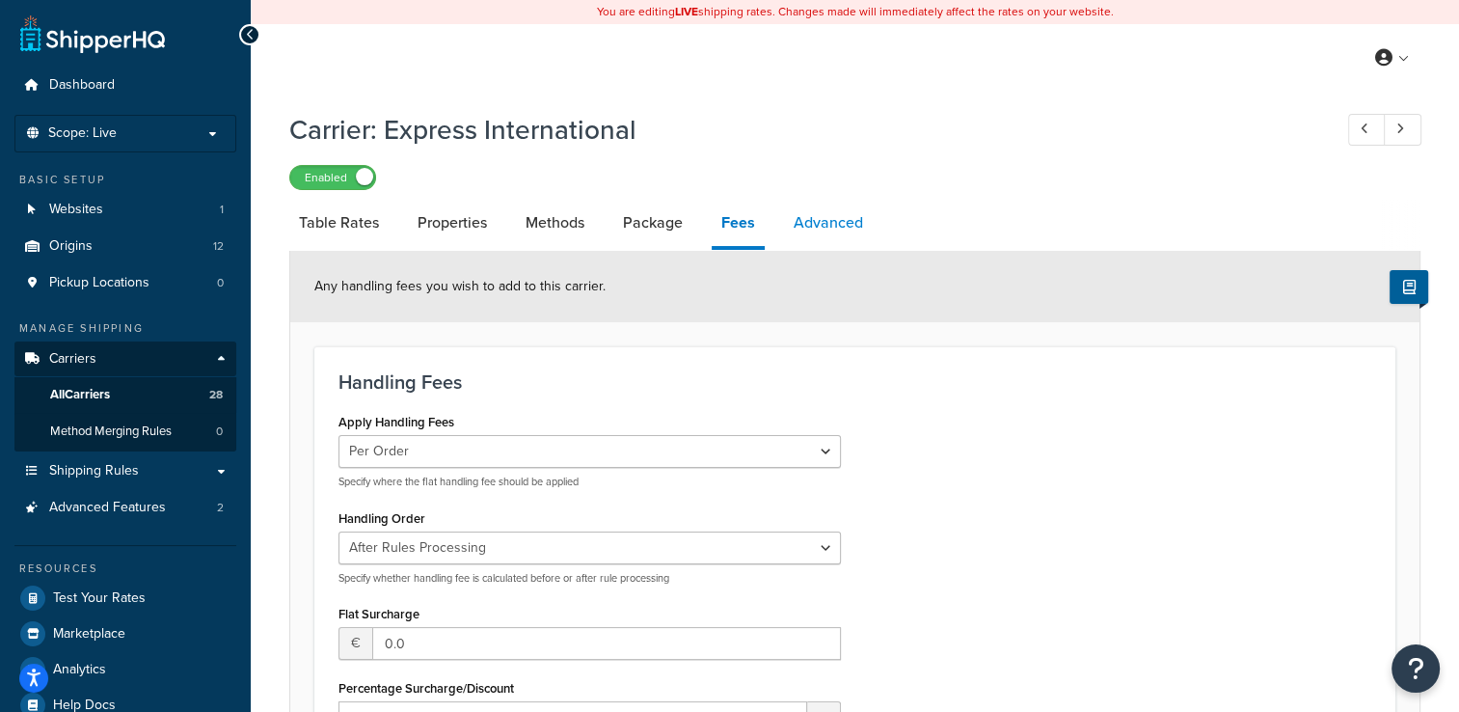
click at [802, 224] on link "Advanced" at bounding box center [828, 223] width 89 height 46
select select "false"
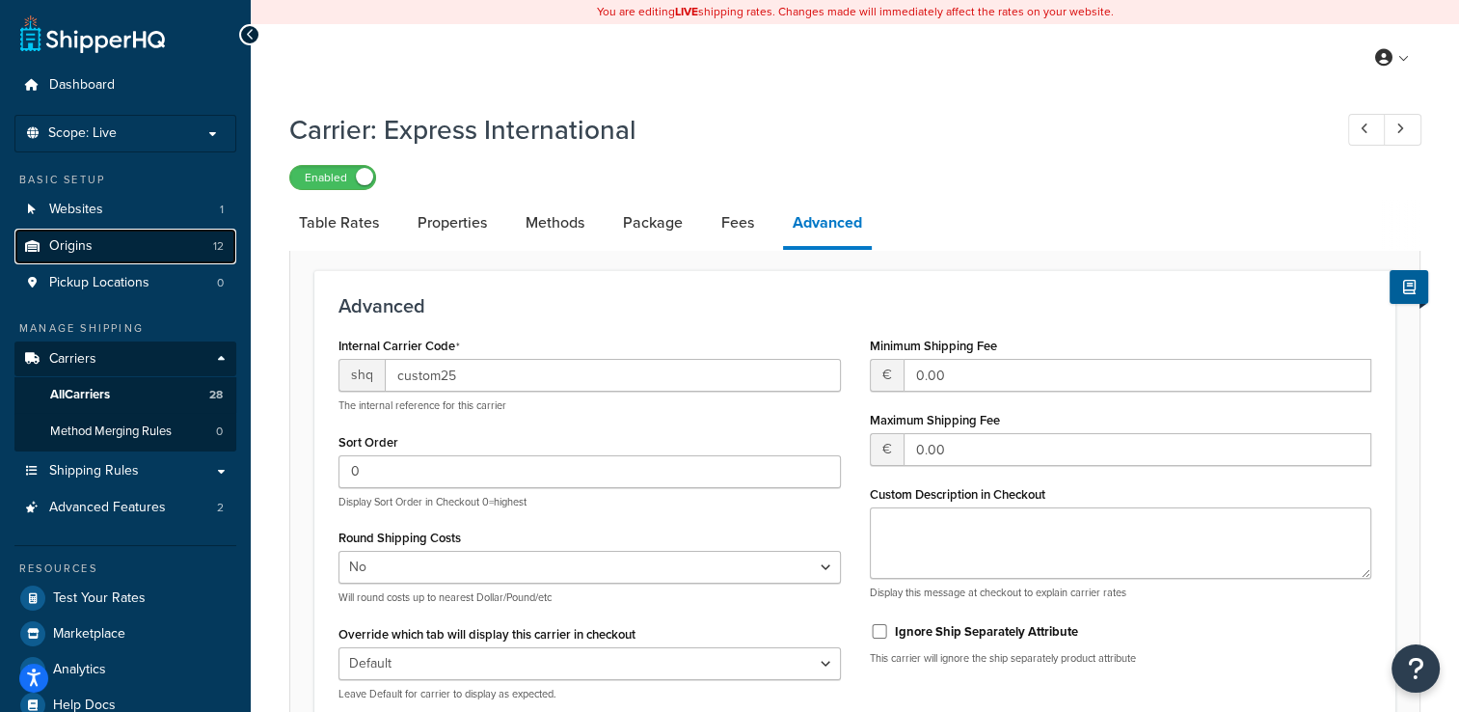
click at [80, 248] on span "Origins" at bounding box center [70, 246] width 43 height 16
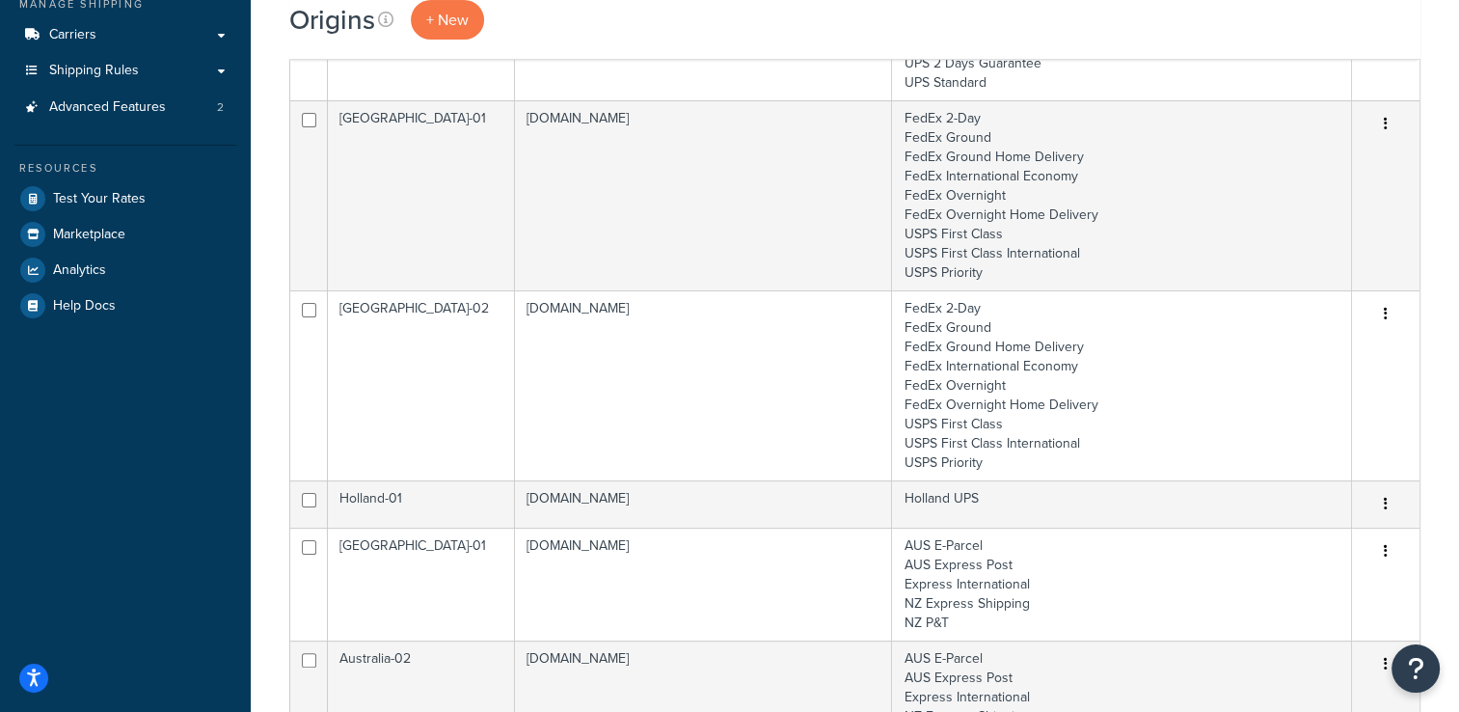
scroll to position [579, 0]
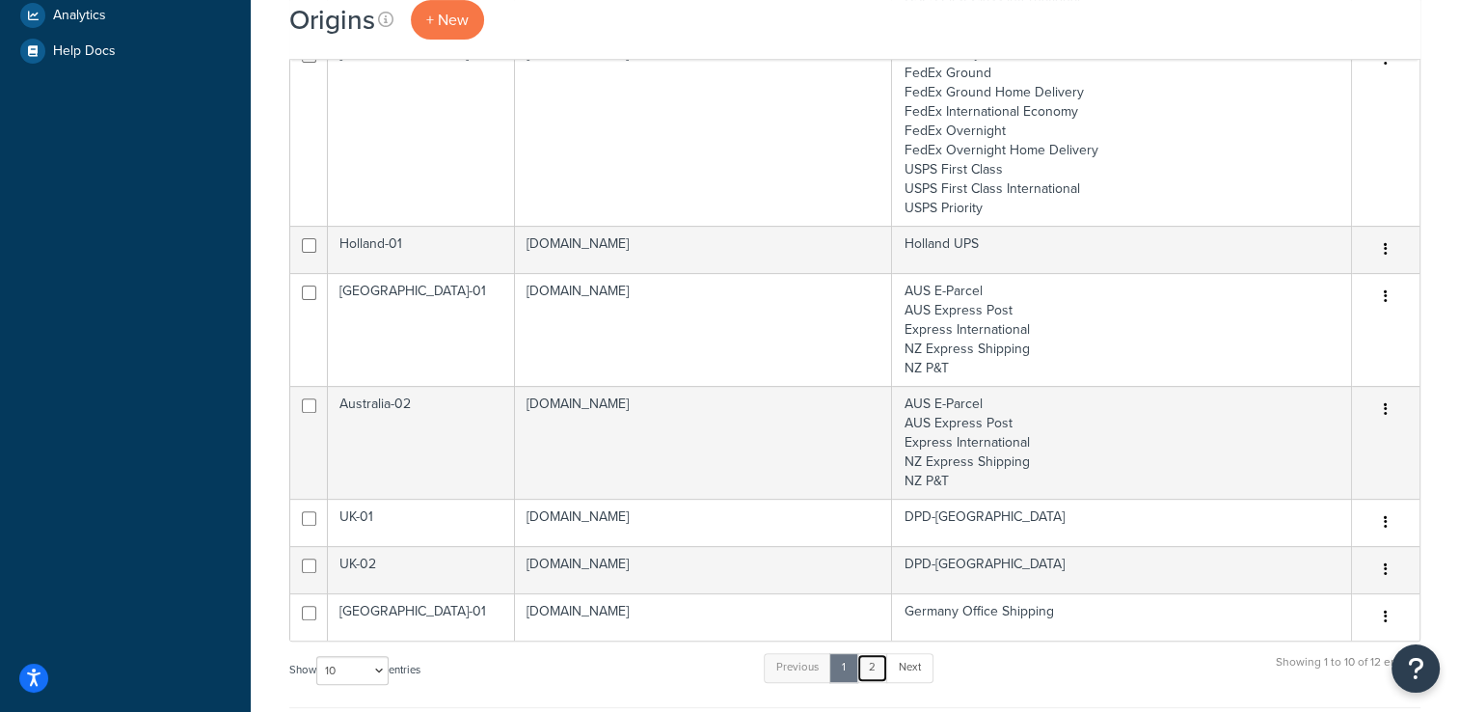
click at [882, 666] on link "2" at bounding box center [873, 667] width 32 height 29
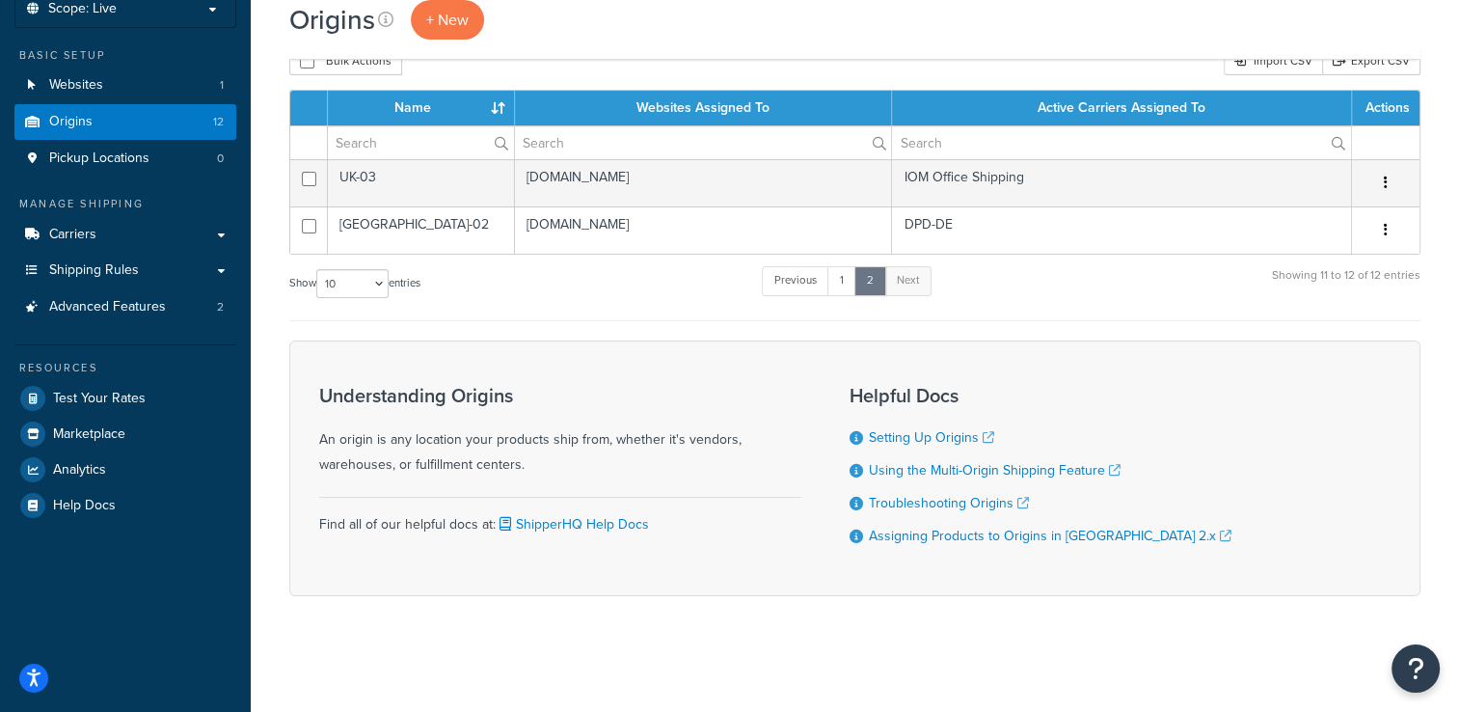
scroll to position [121, 0]
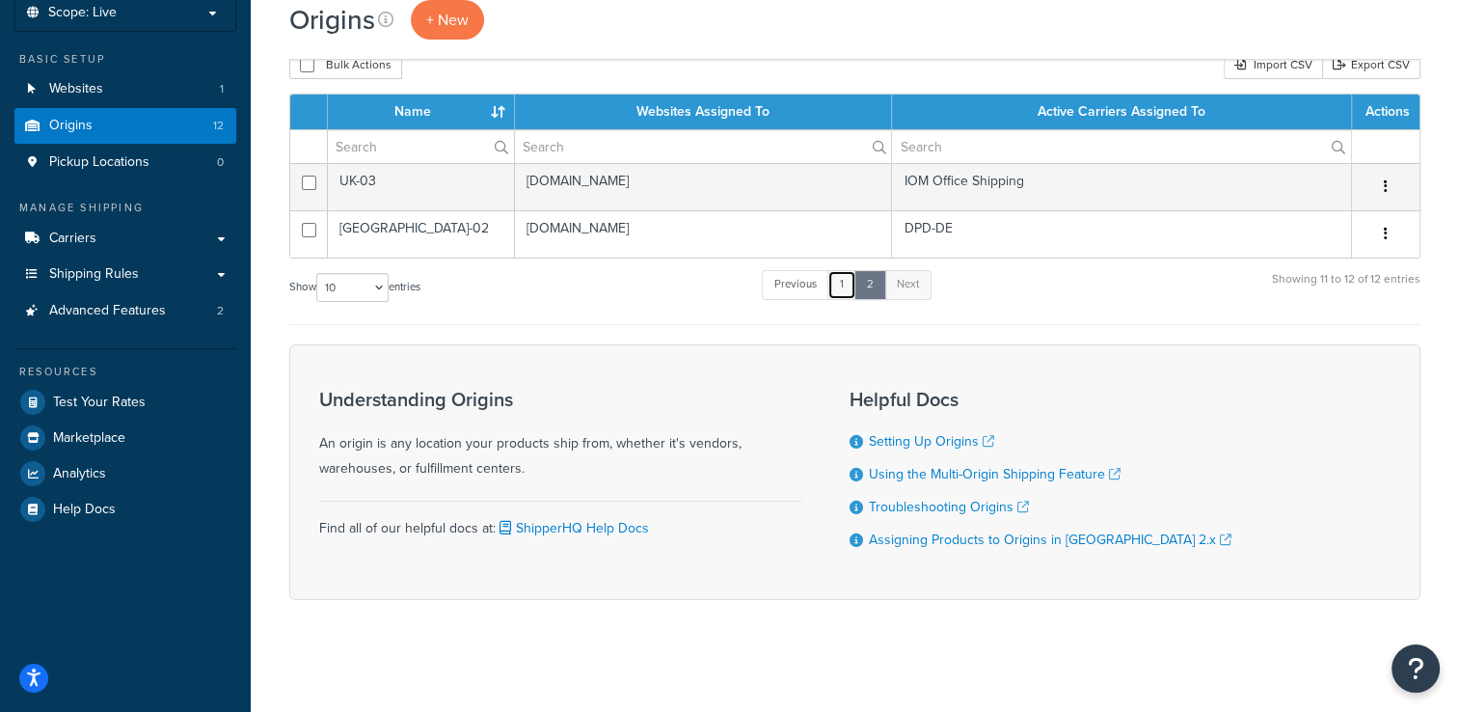
click at [834, 280] on link "1" at bounding box center [842, 284] width 29 height 29
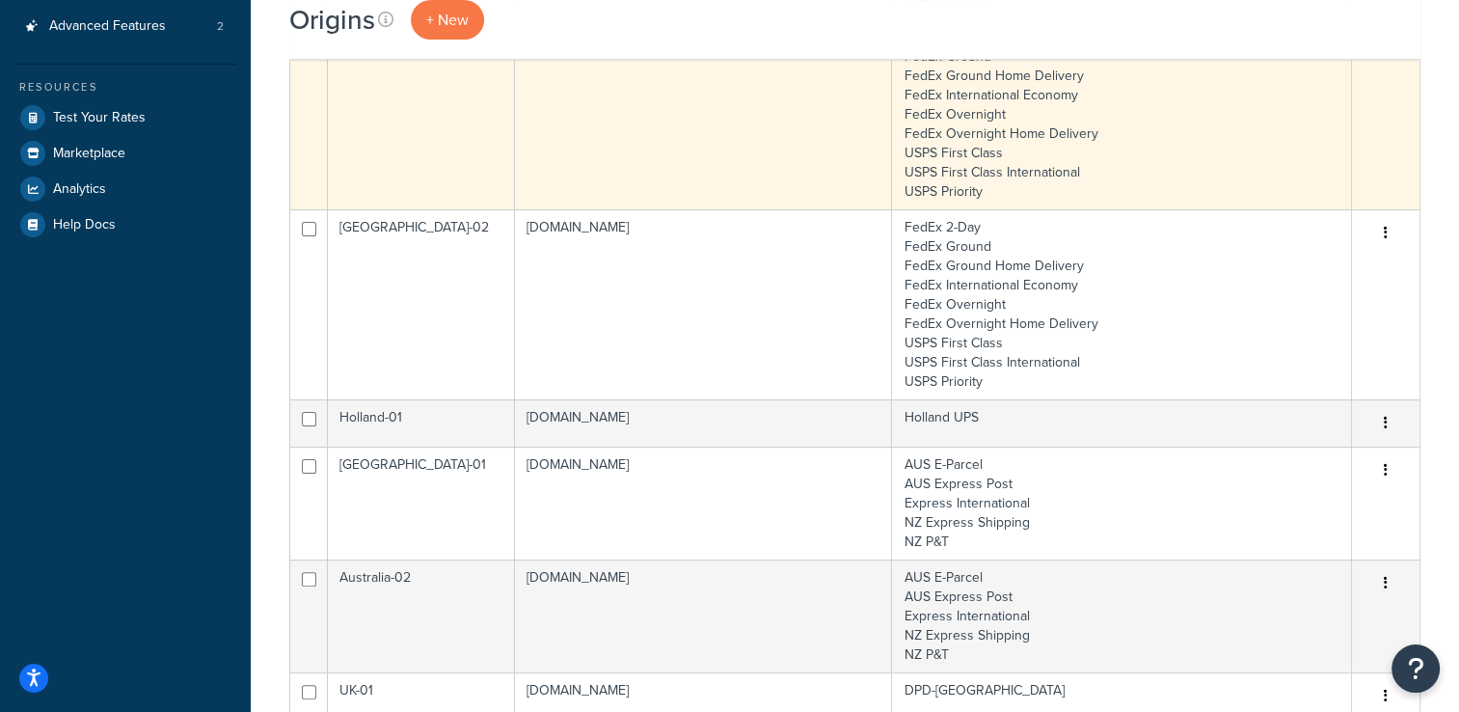
scroll to position [0, 0]
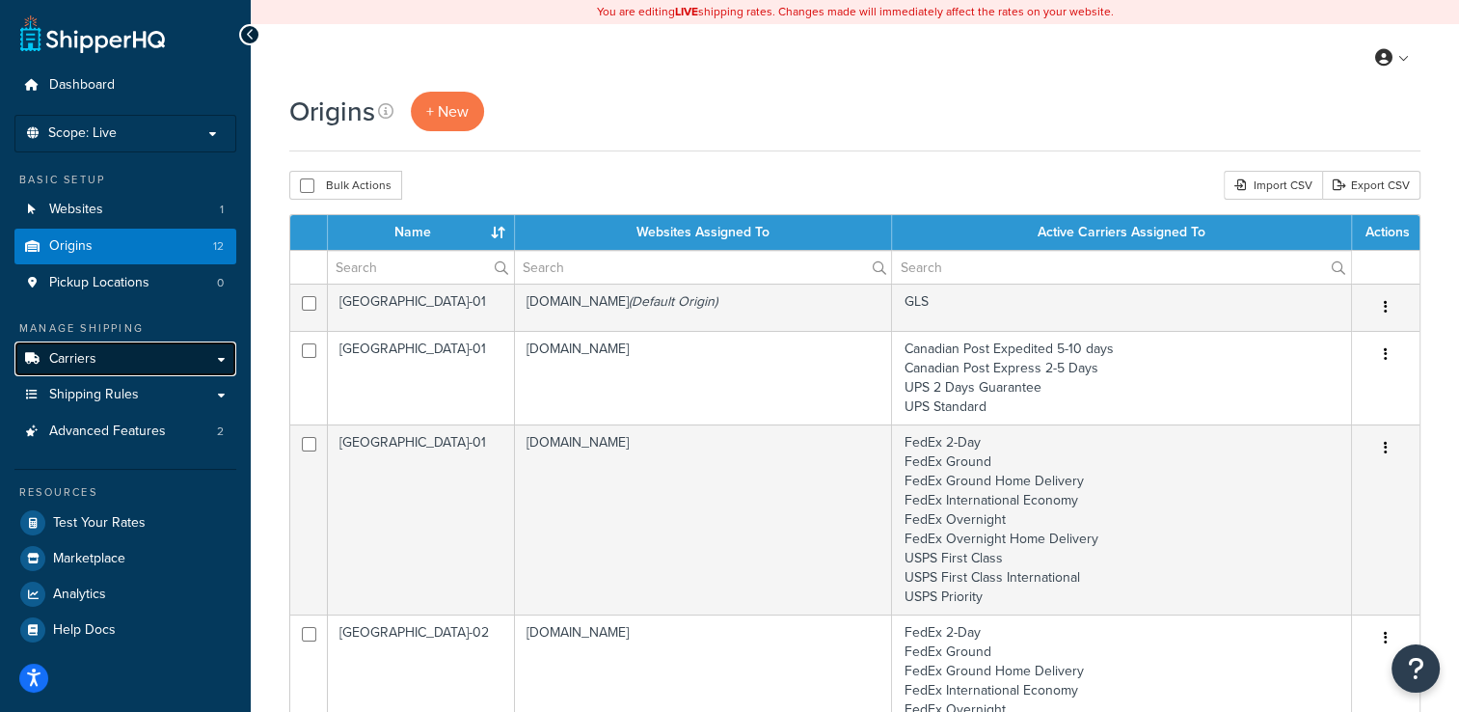
click at [101, 364] on link "Carriers" at bounding box center [125, 359] width 222 height 36
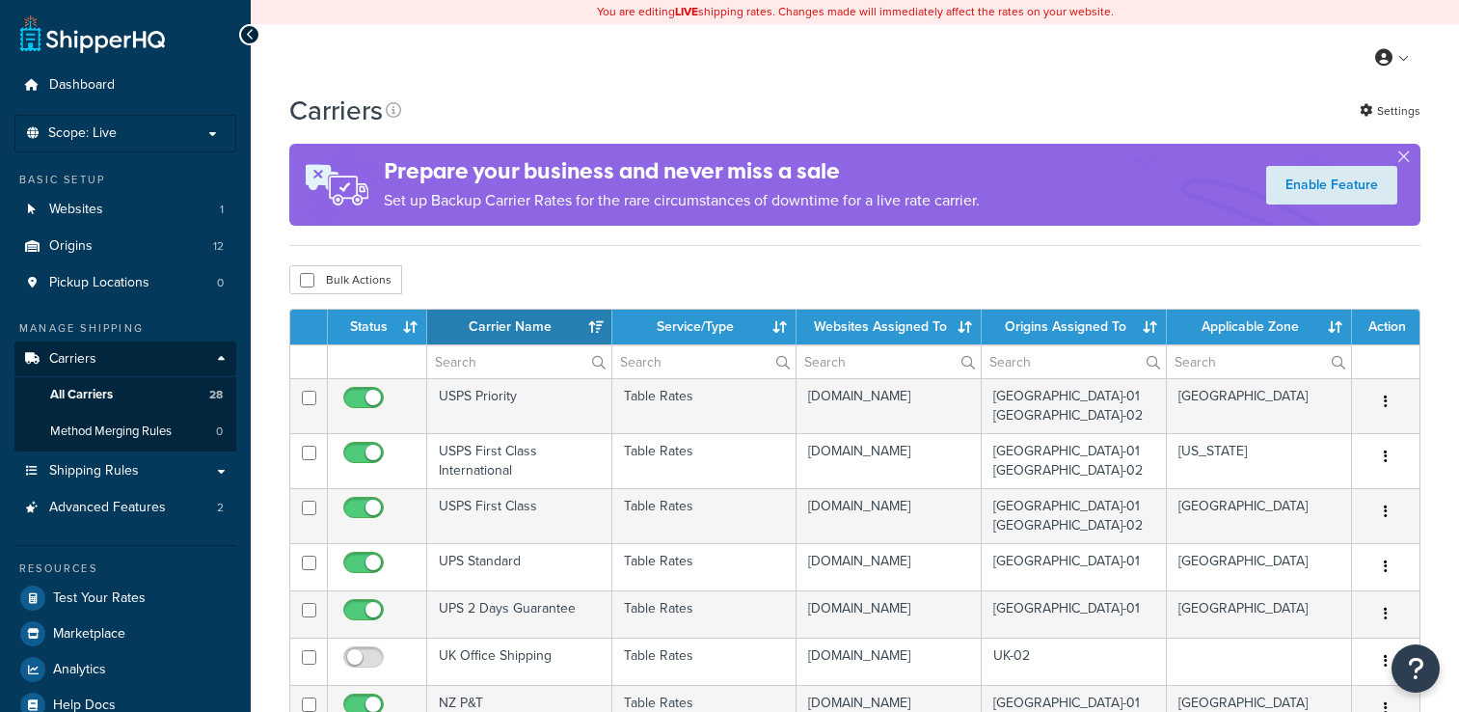
select select "15"
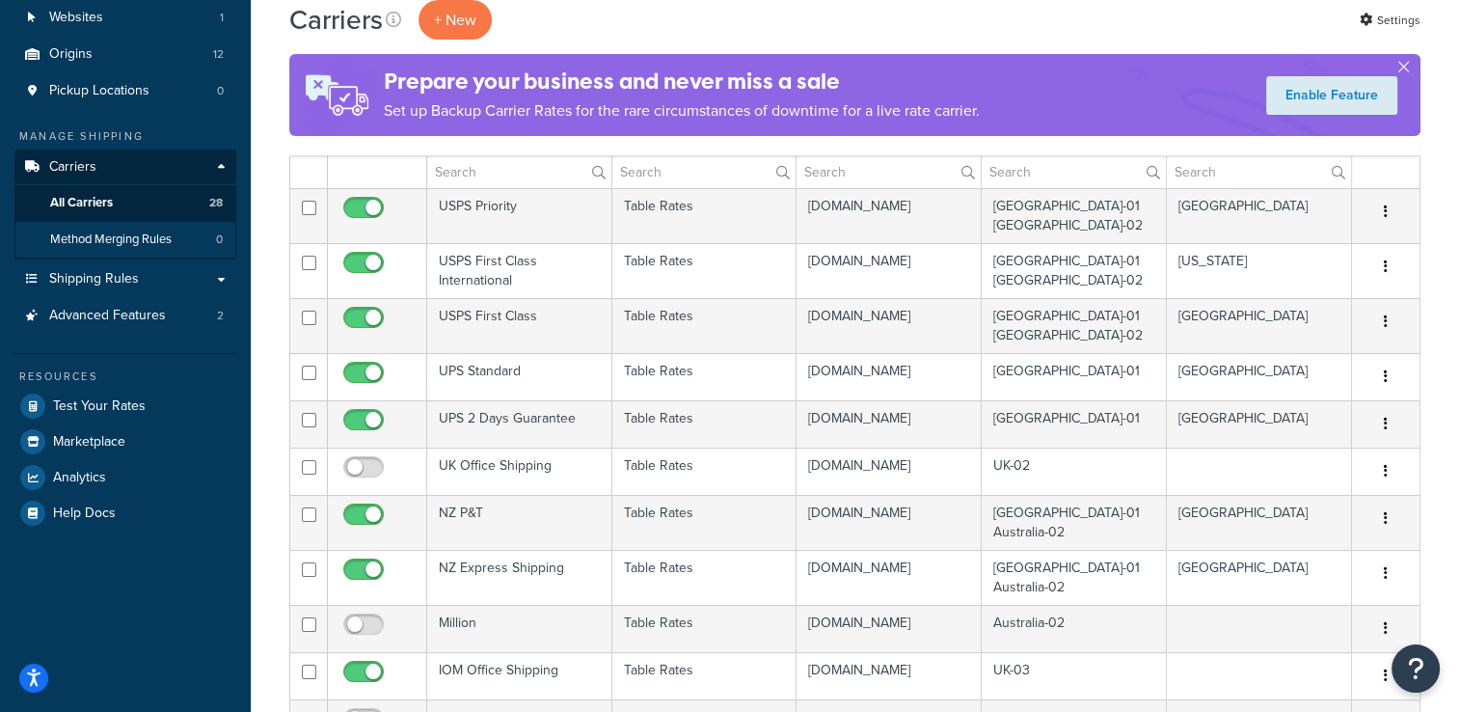
scroll to position [193, 0]
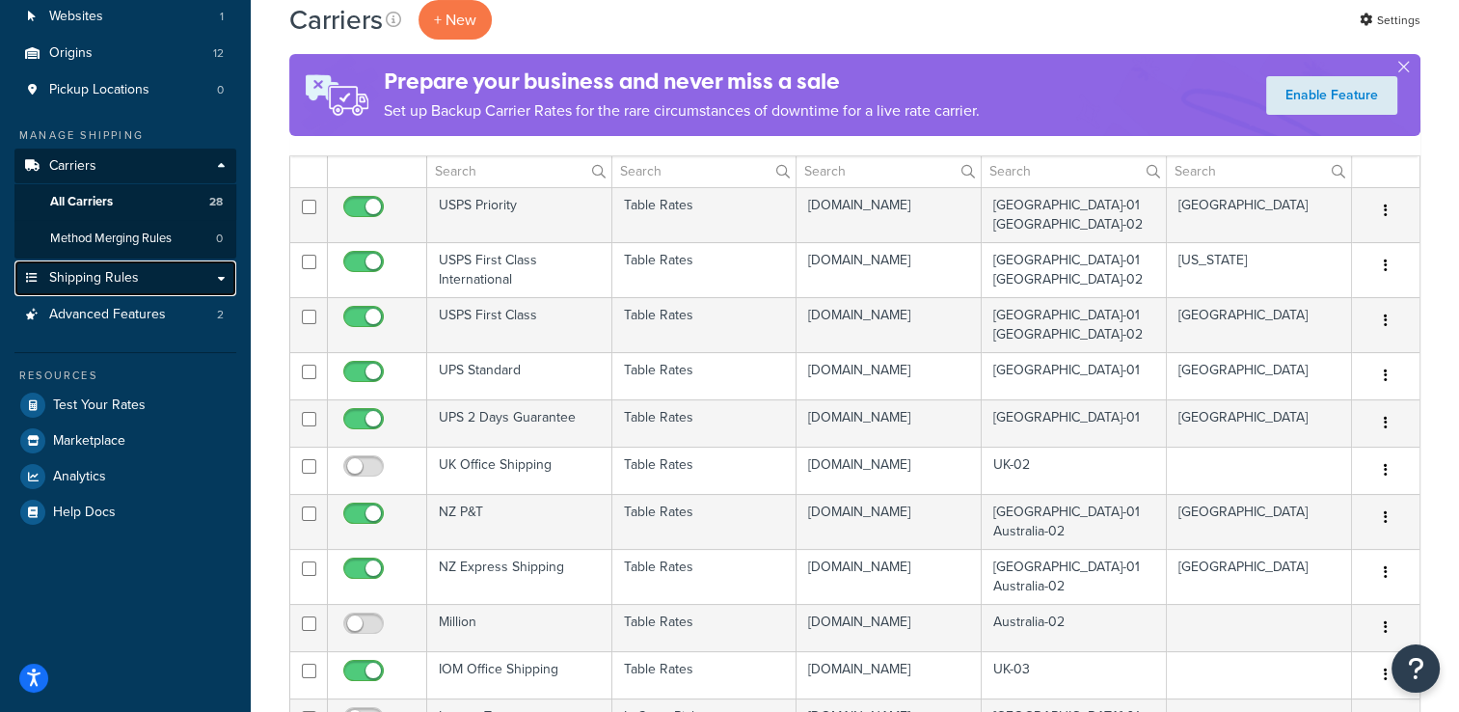
click at [123, 288] on link "Shipping Rules" at bounding box center [125, 278] width 222 height 36
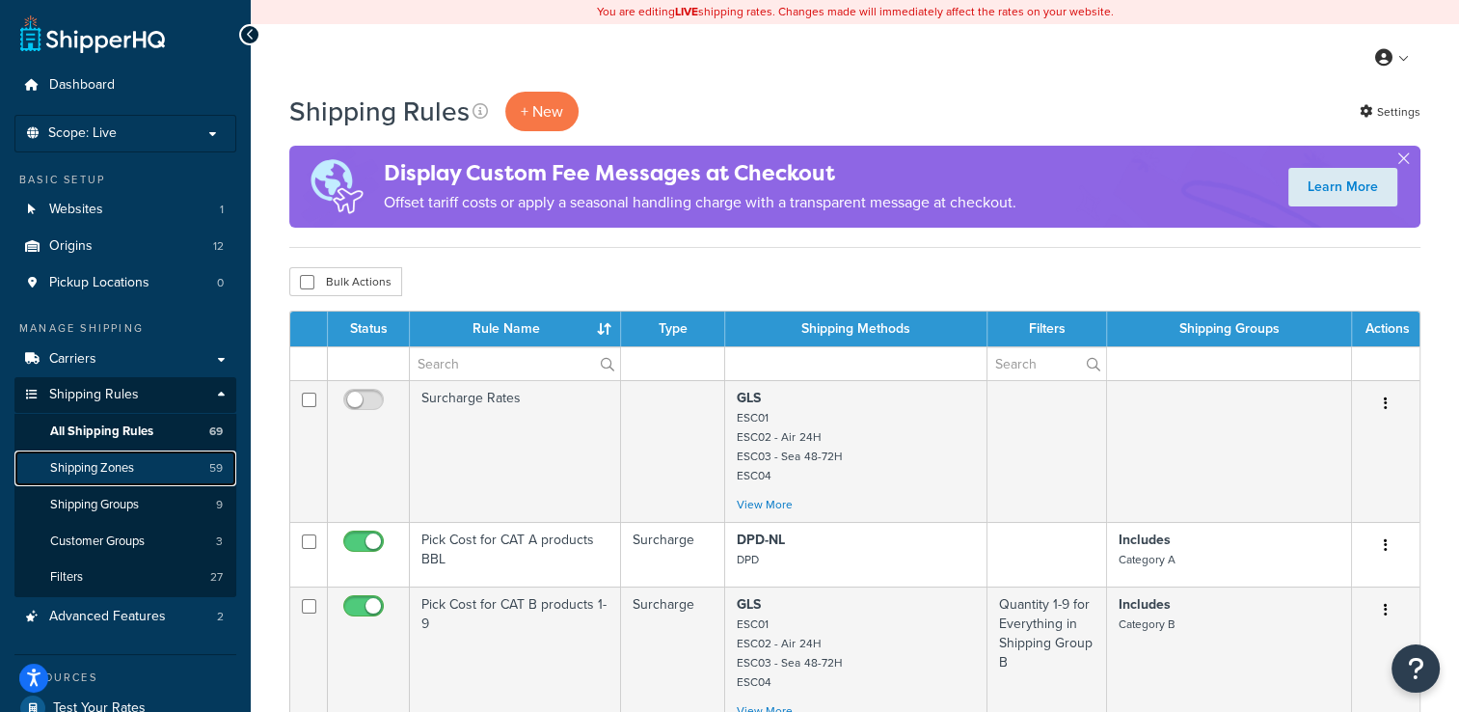
click at [125, 467] on span "Shipping Zones" at bounding box center [92, 468] width 84 height 16
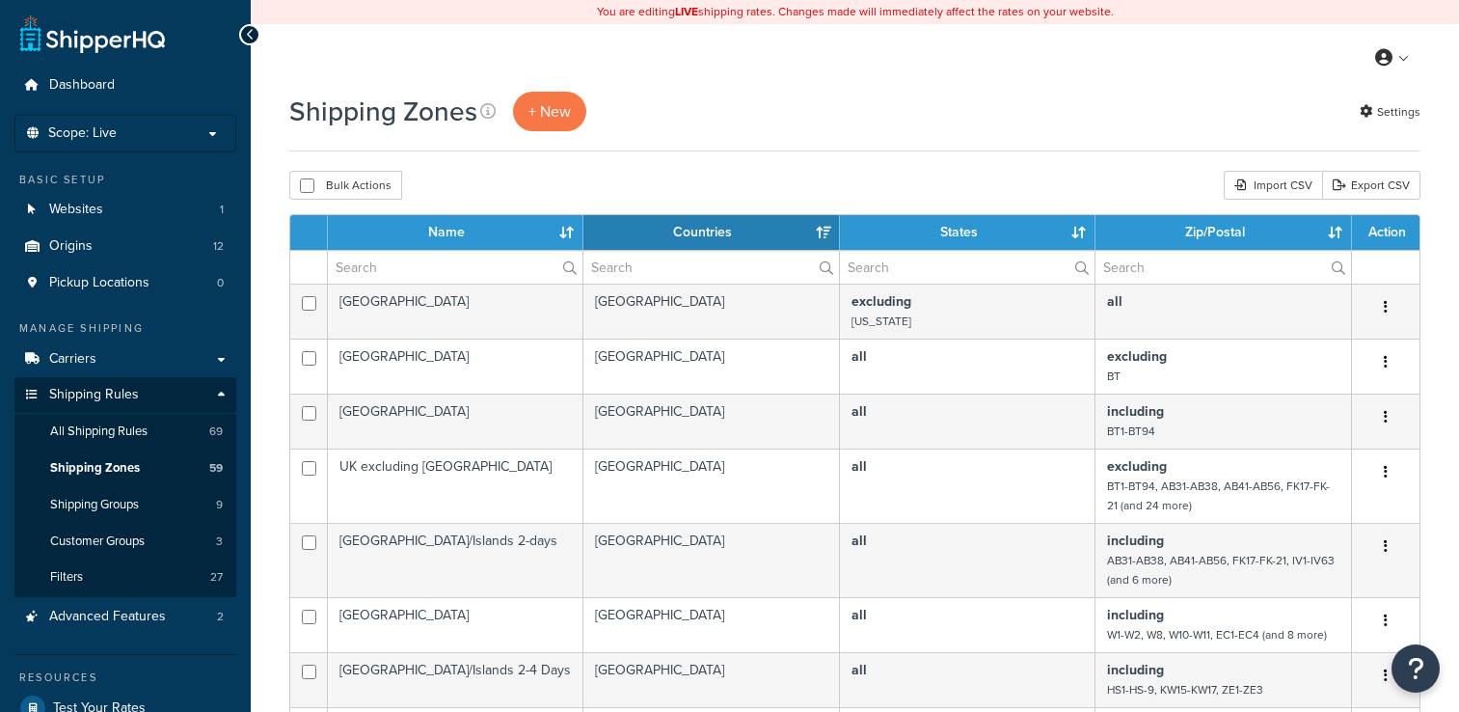
select select "15"
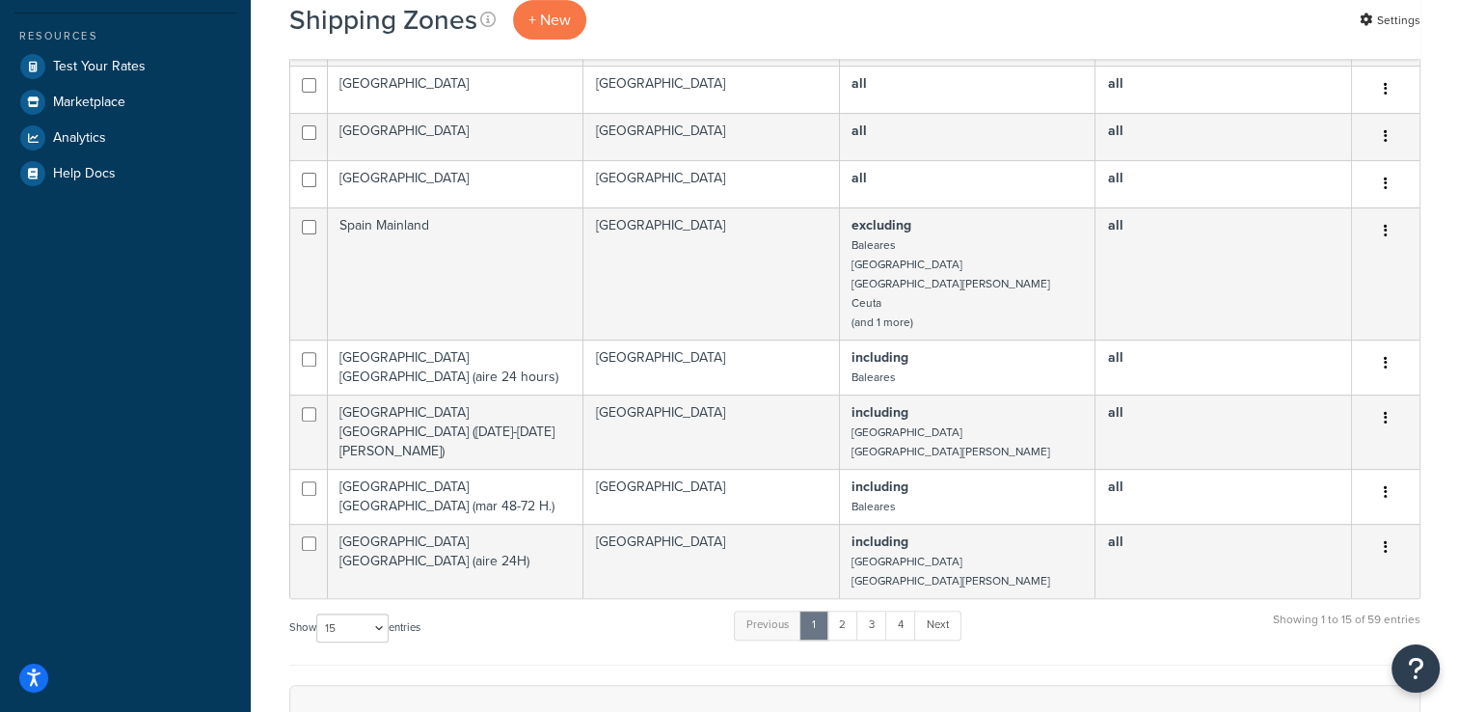
scroll to position [675, 0]
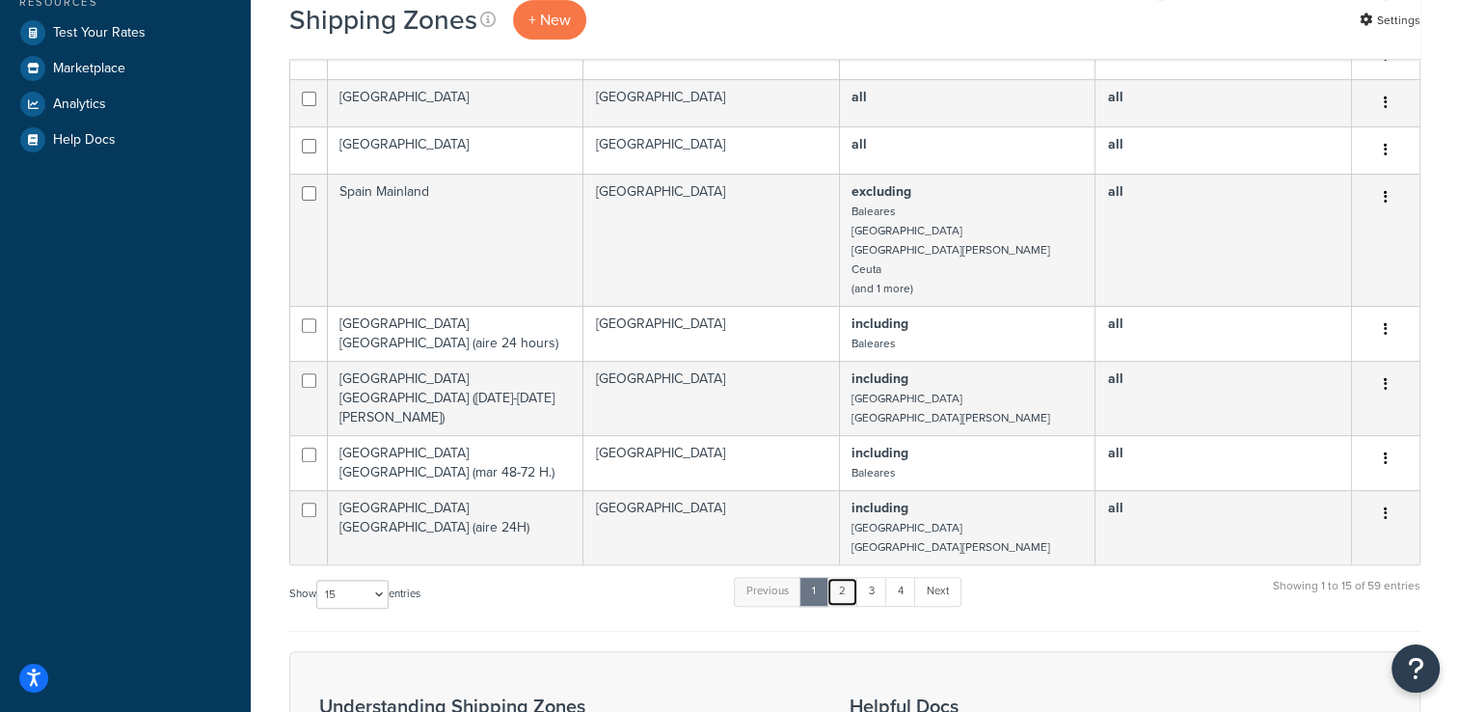
click at [844, 577] on link "2" at bounding box center [843, 591] width 32 height 29
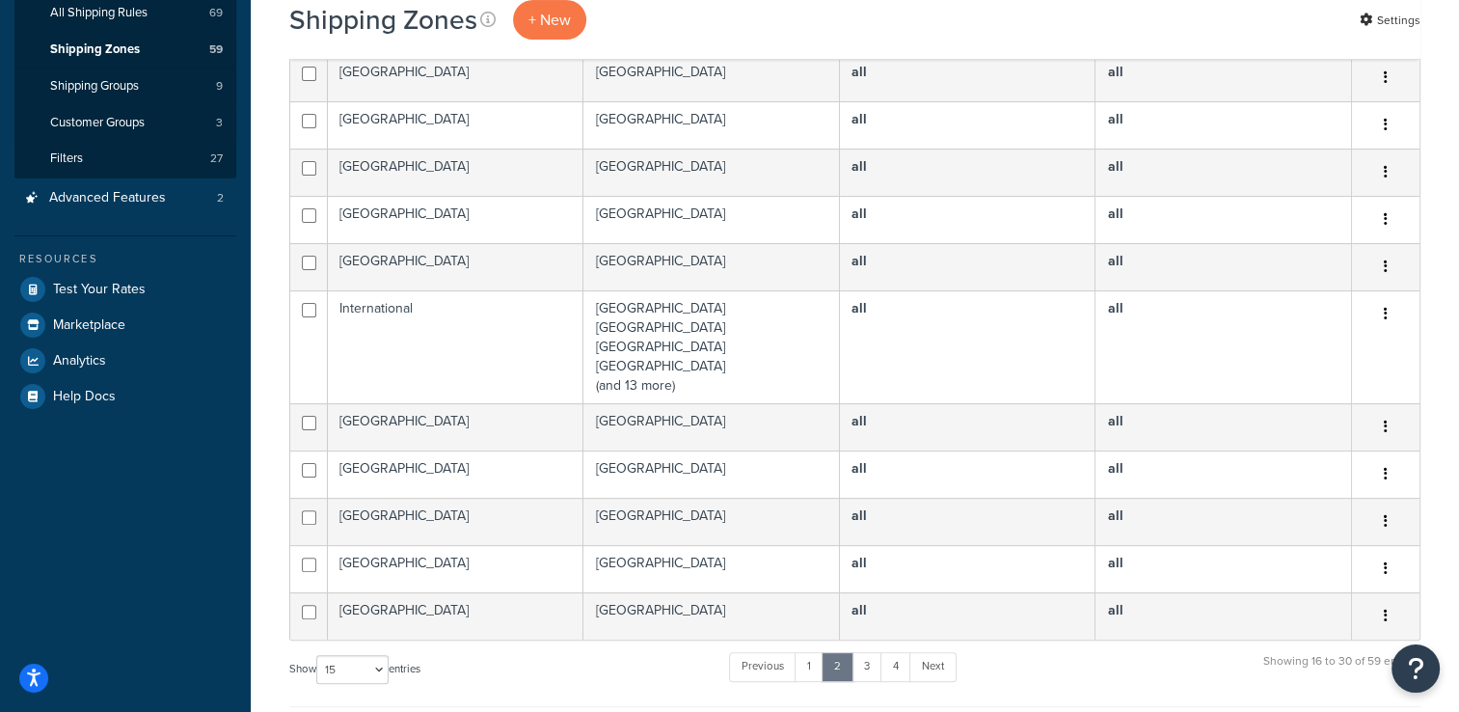
scroll to position [386, 0]
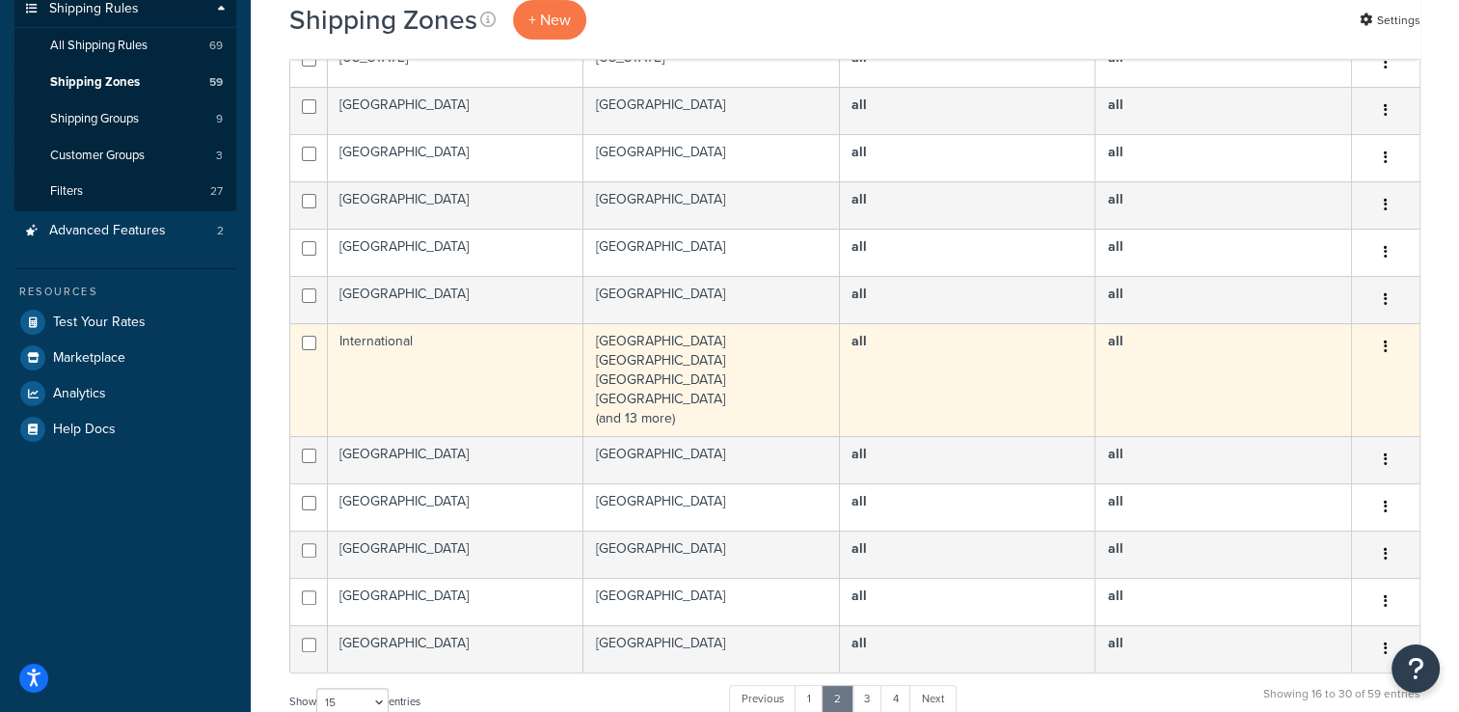
click at [524, 383] on td "International" at bounding box center [456, 379] width 256 height 113
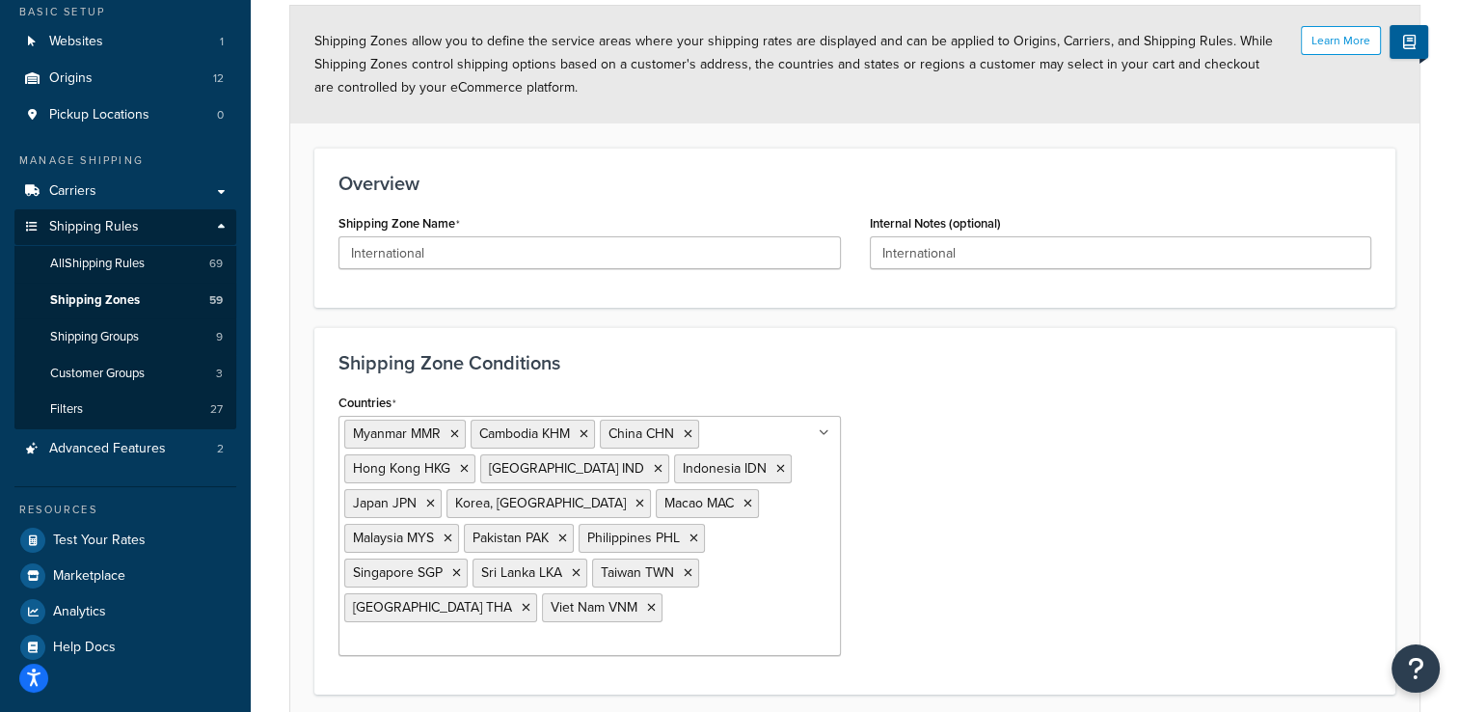
scroll to position [289, 0]
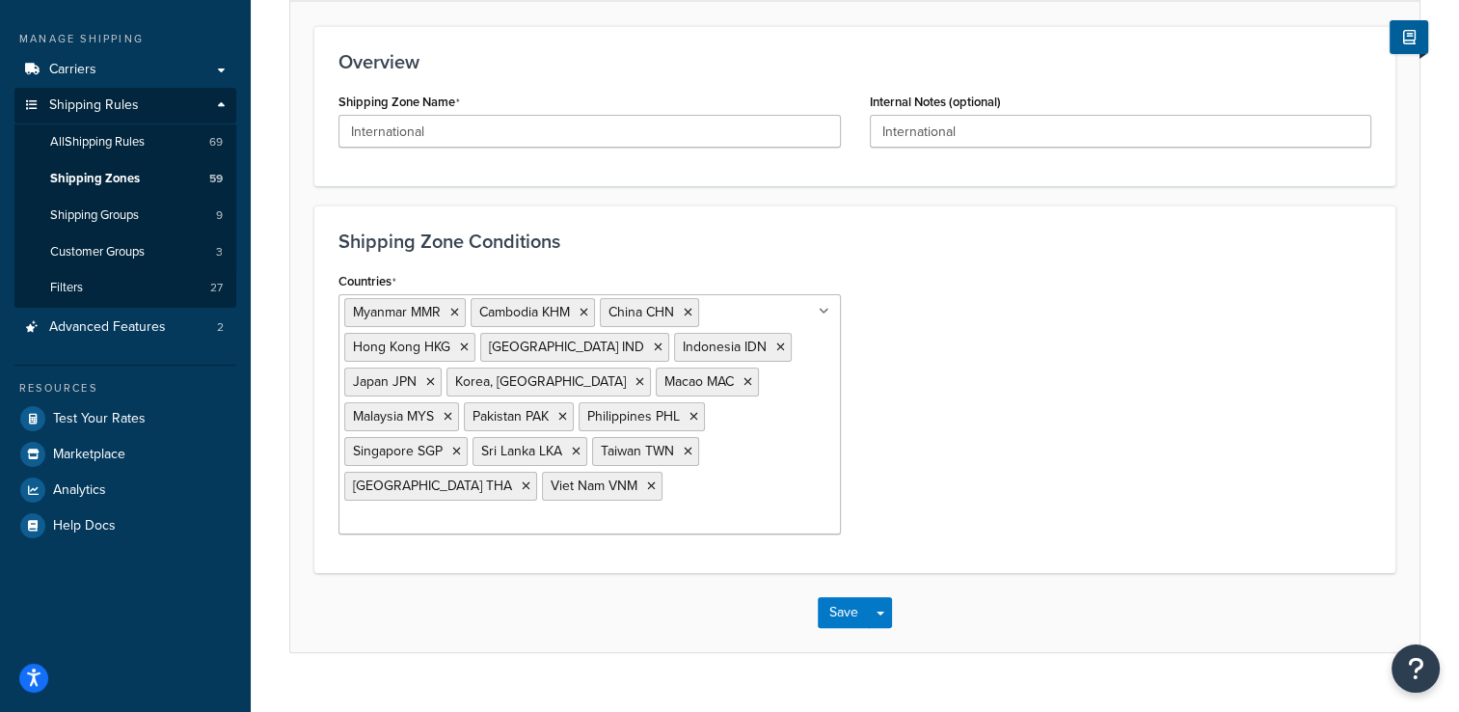
click at [515, 509] on input "Countries" at bounding box center [429, 519] width 171 height 21
type input "macau"
